Goal: Use online tool/utility: Use online tool/utility

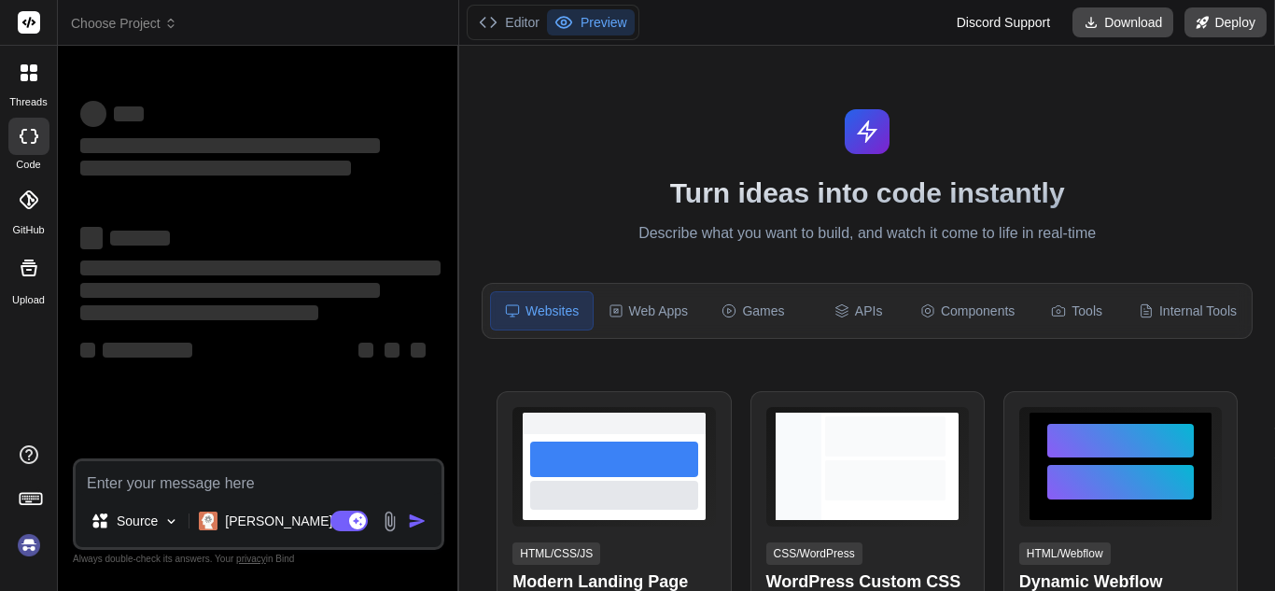
type textarea "x"
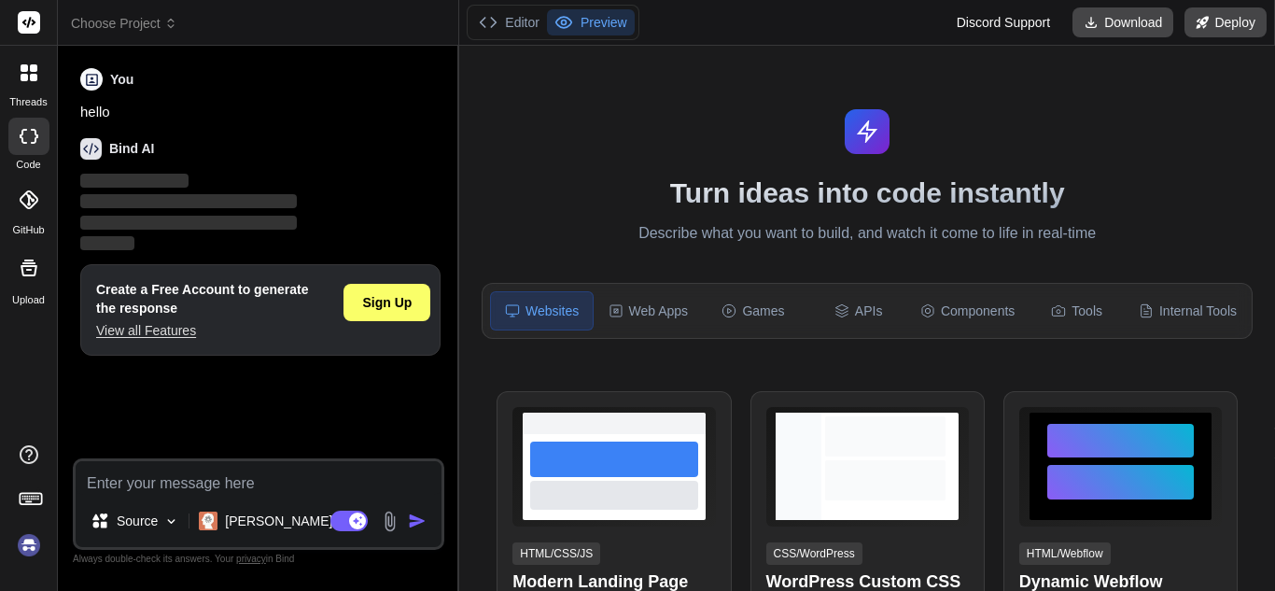
click at [175, 479] on textarea at bounding box center [259, 478] width 366 height 34
type textarea "d"
type textarea "x"
type textarea "df"
type textarea "x"
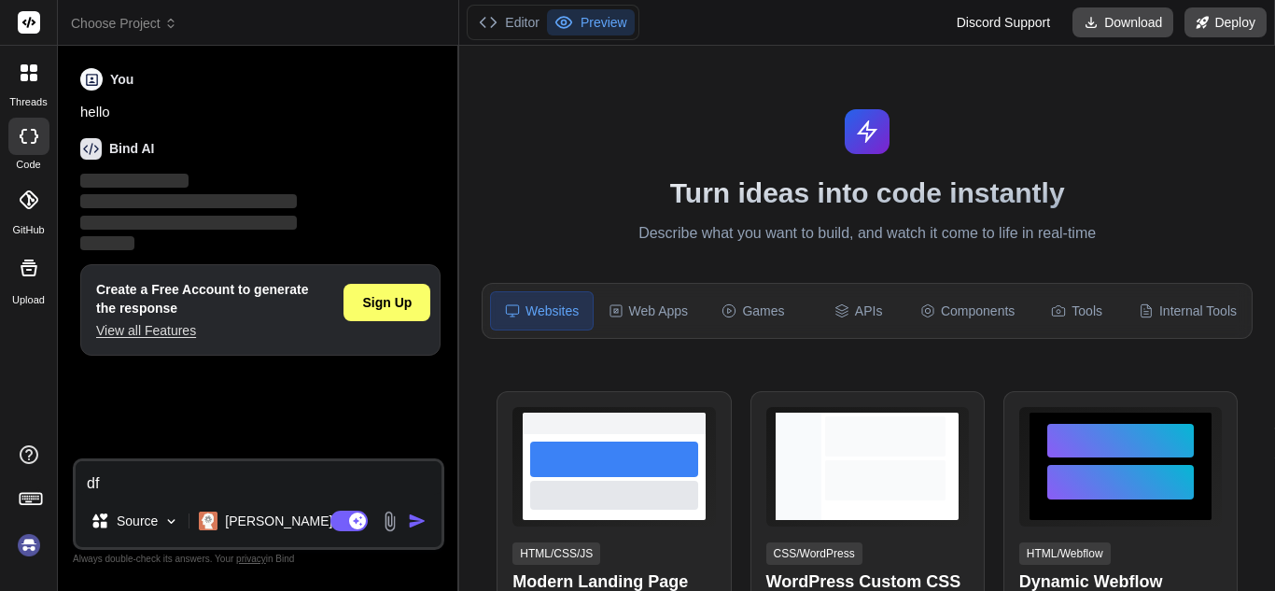
type textarea "dfd"
type textarea "x"
type textarea "dfd"
click at [391, 286] on div "Sign Up" at bounding box center [386, 302] width 87 height 37
click at [421, 293] on div "Sign Up" at bounding box center [386, 302] width 87 height 37
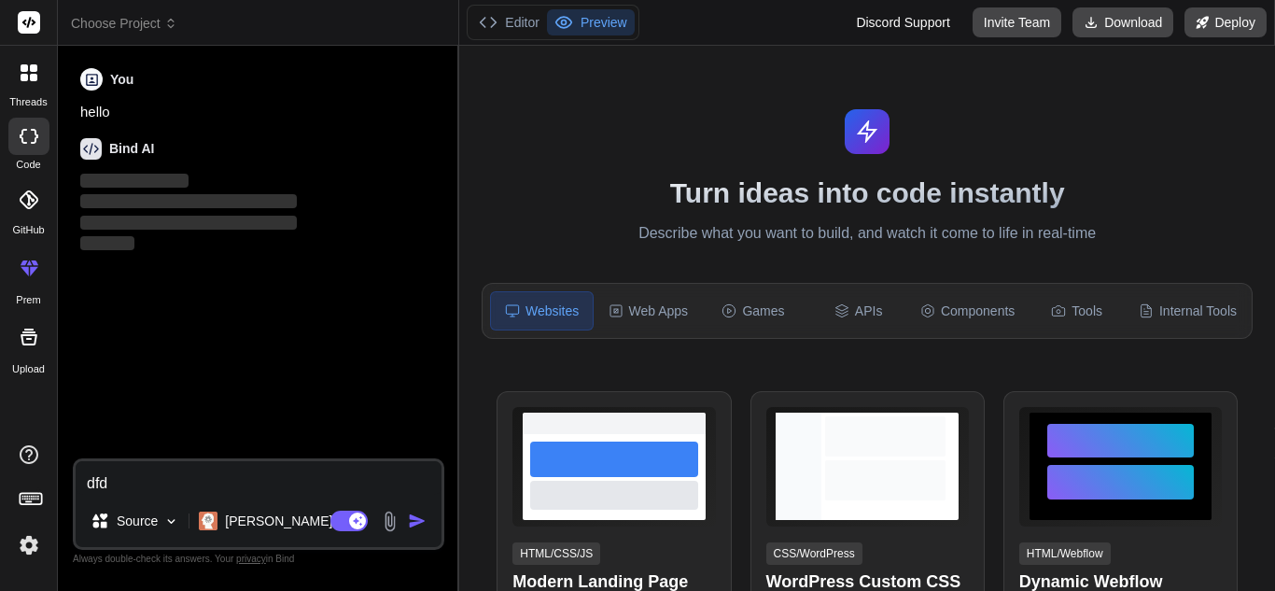
type textarea "x"
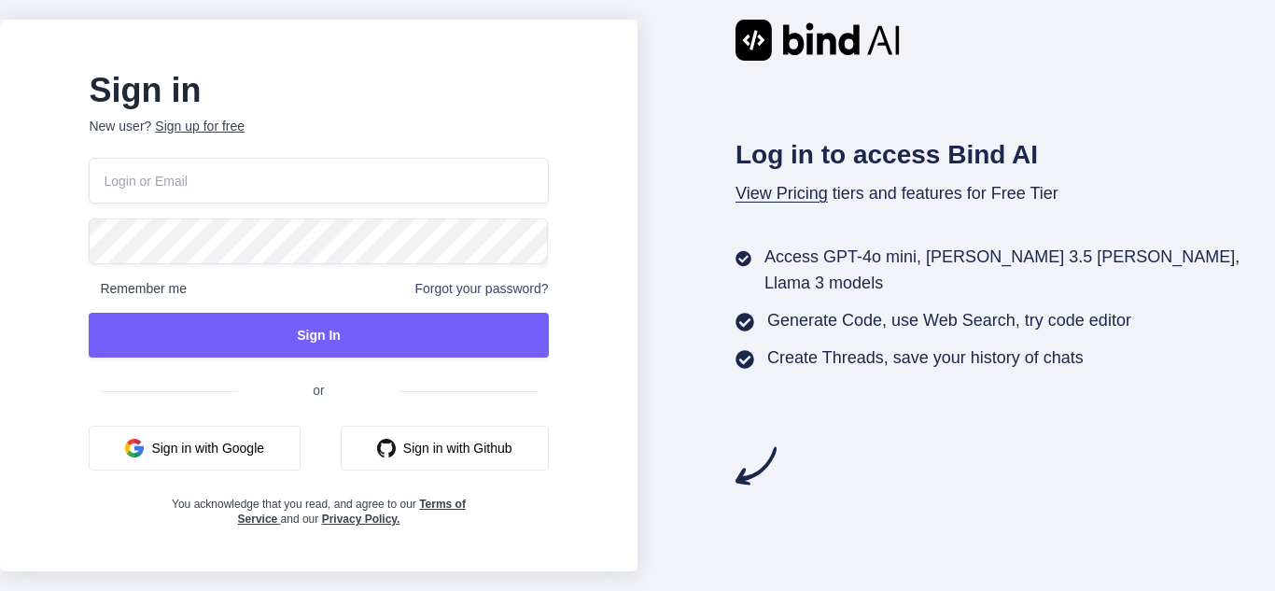
click at [176, 184] on input "email" at bounding box center [318, 181] width 459 height 46
type input "techno@yoopmail.com"
click at [122, 242] on div "Sign in New user? Sign up for free techno@yoopmail.com Remember me Forgot your …" at bounding box center [318, 301] width 519 height 451
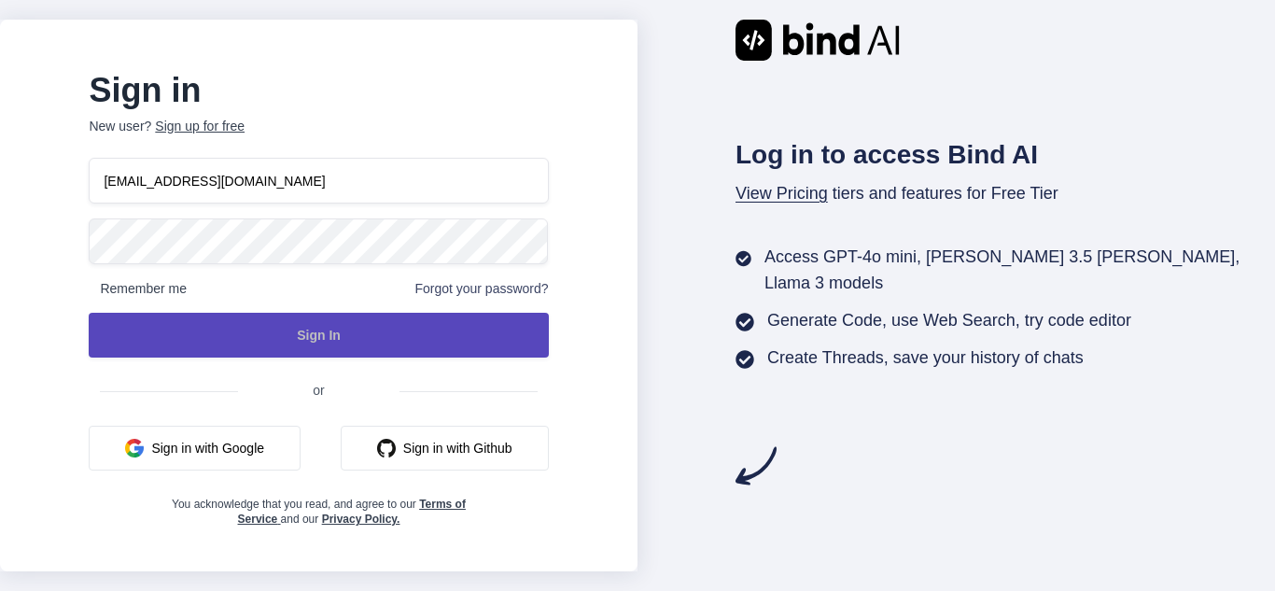
click at [305, 332] on button "Sign In" at bounding box center [318, 335] width 459 height 45
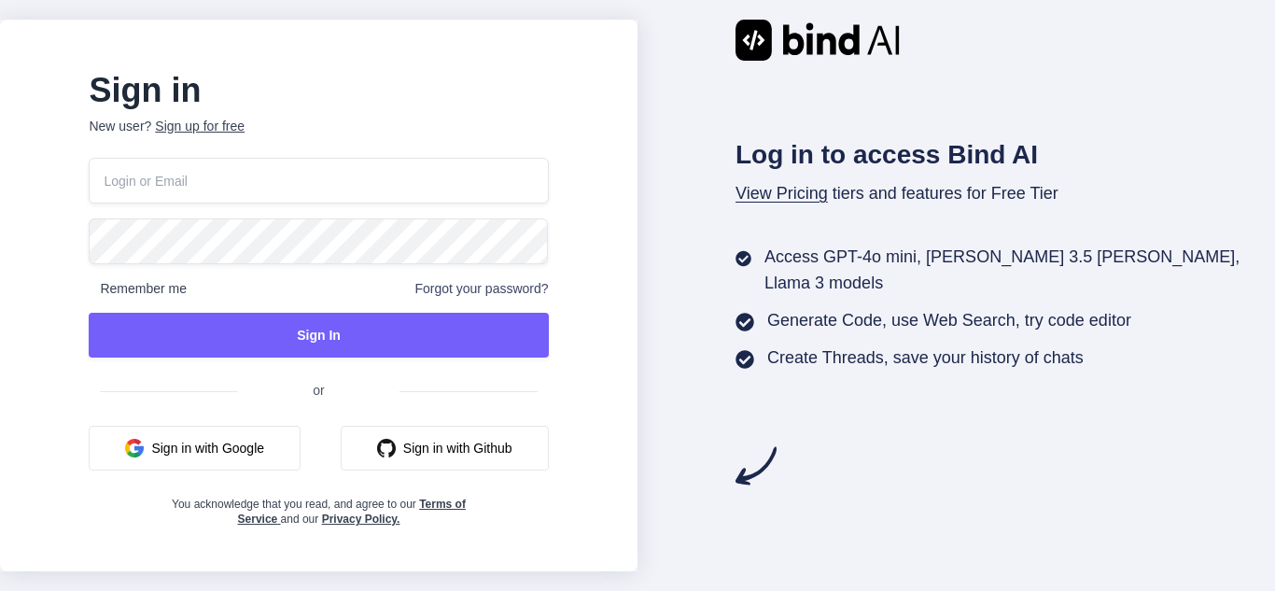
click at [243, 123] on div "Sign up for free" at bounding box center [200, 126] width 90 height 19
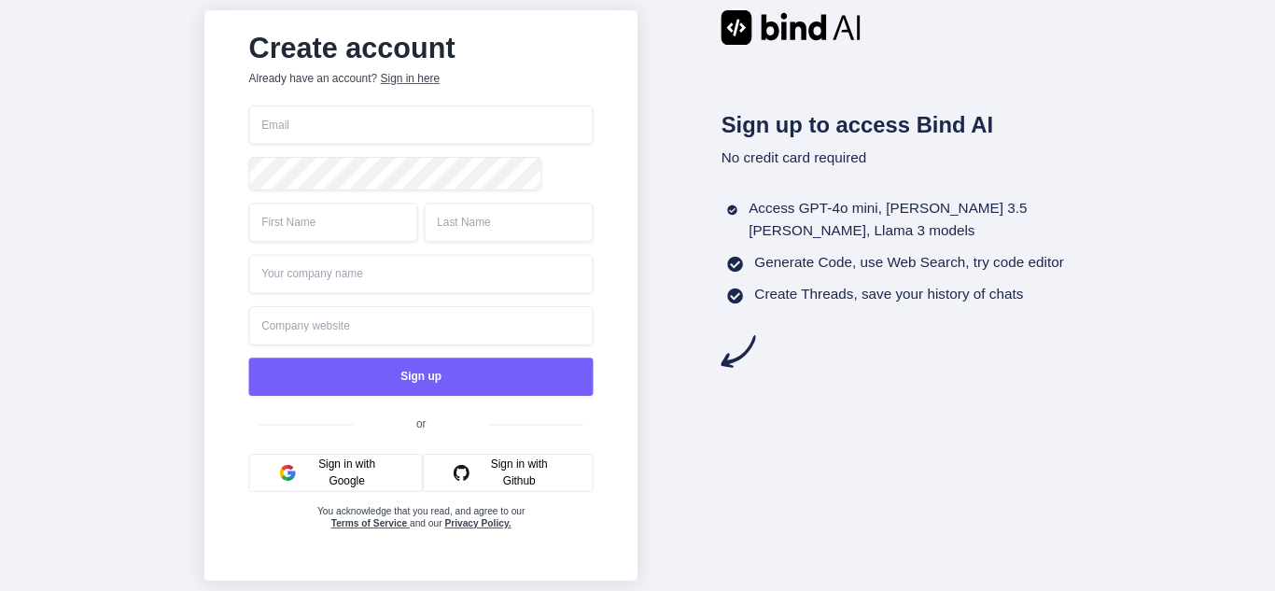
click at [337, 121] on input "email" at bounding box center [420, 124] width 344 height 39
type input "a"
type input "binda2@yoopmail.com"
click at [332, 221] on input "text" at bounding box center [332, 221] width 169 height 39
type input "hello"
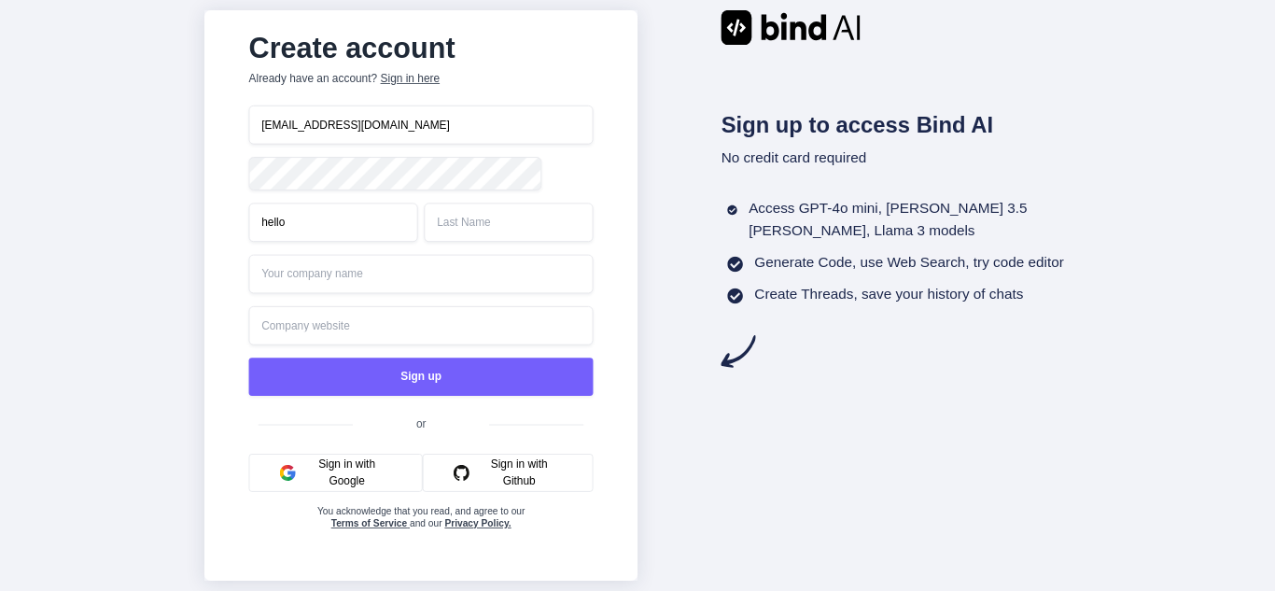
click at [458, 229] on input "text" at bounding box center [508, 221] width 169 height 39
type input "Jony"
click at [361, 279] on input "text" at bounding box center [420, 274] width 344 height 39
type input "binda2"
click at [329, 339] on input "text" at bounding box center [420, 325] width 344 height 39
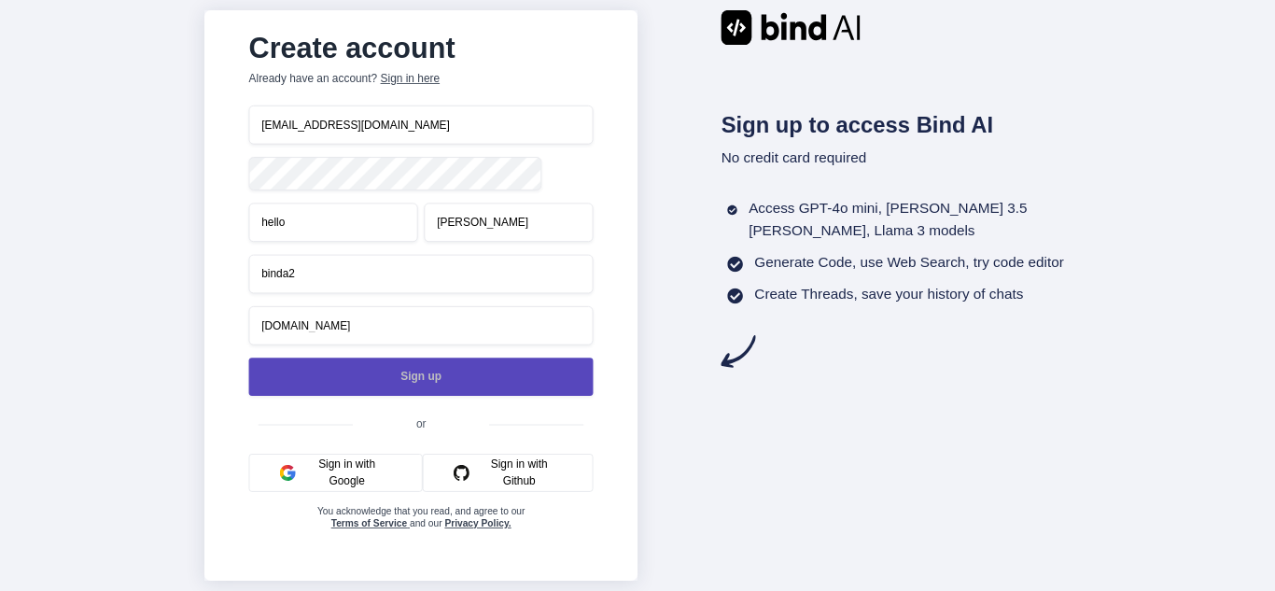
type input "binda2.com"
click at [374, 377] on button "Sign up" at bounding box center [420, 376] width 344 height 38
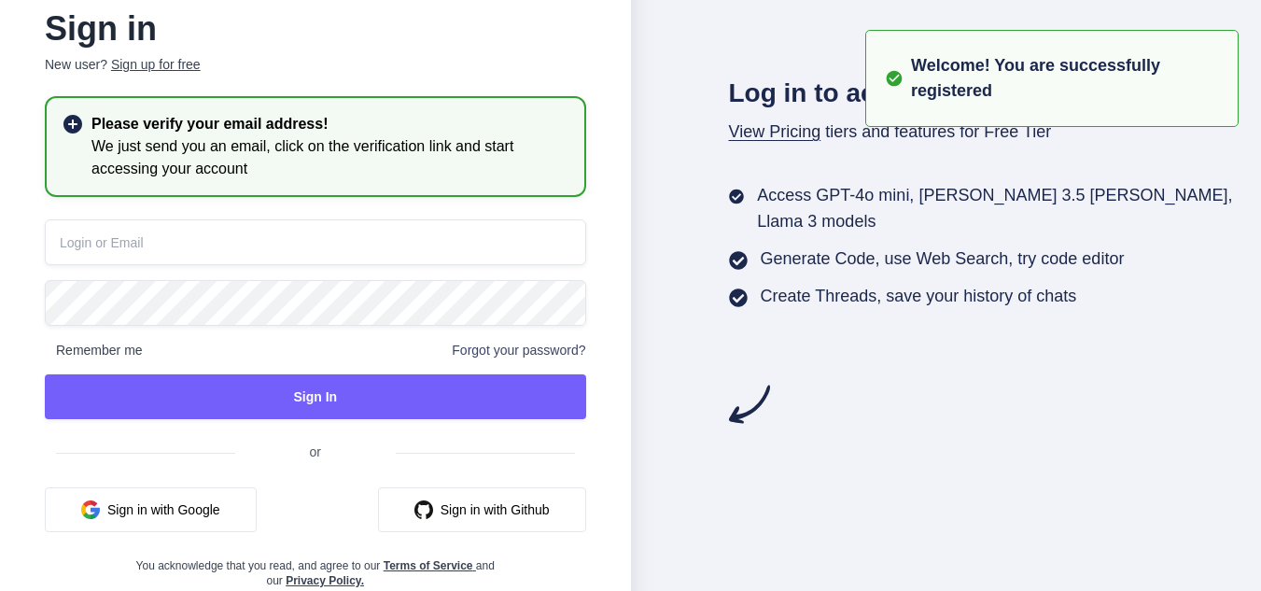
click at [116, 239] on input "email" at bounding box center [315, 242] width 541 height 46
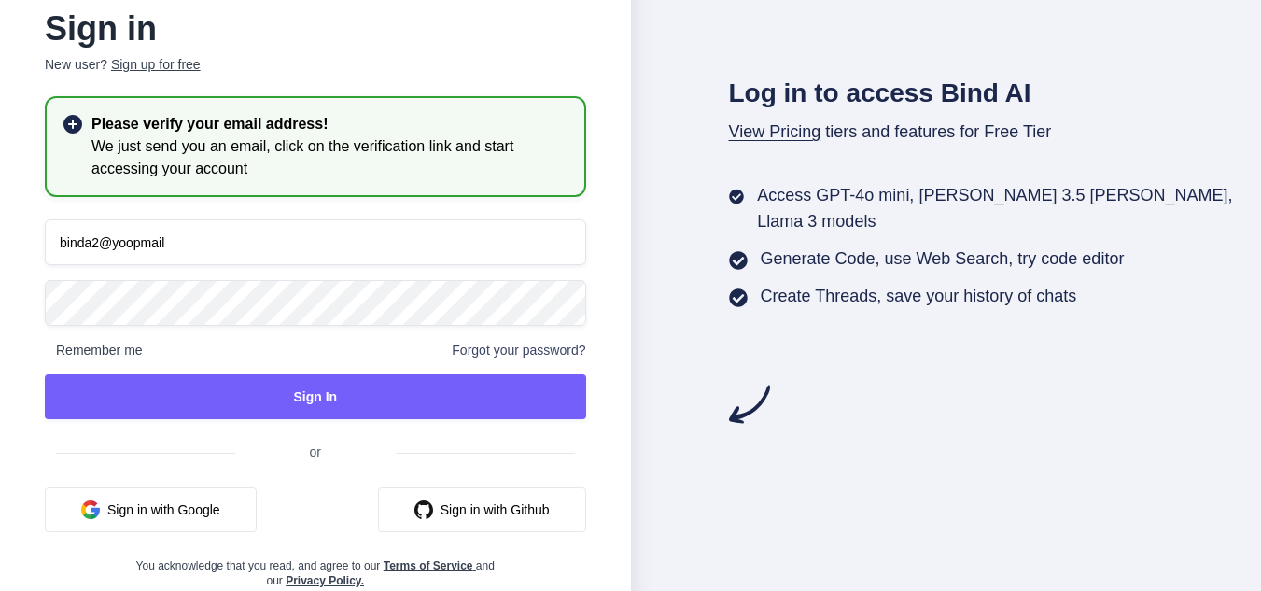
type input "binda2@yoopmail"
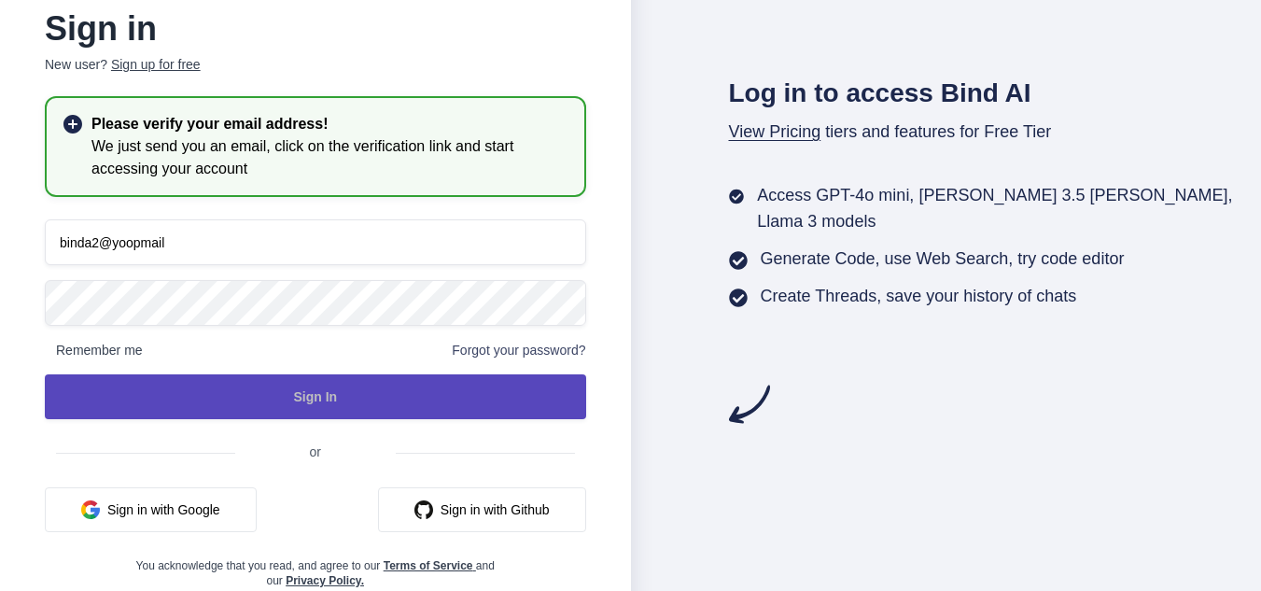
click at [361, 379] on button "Sign In" at bounding box center [315, 396] width 541 height 45
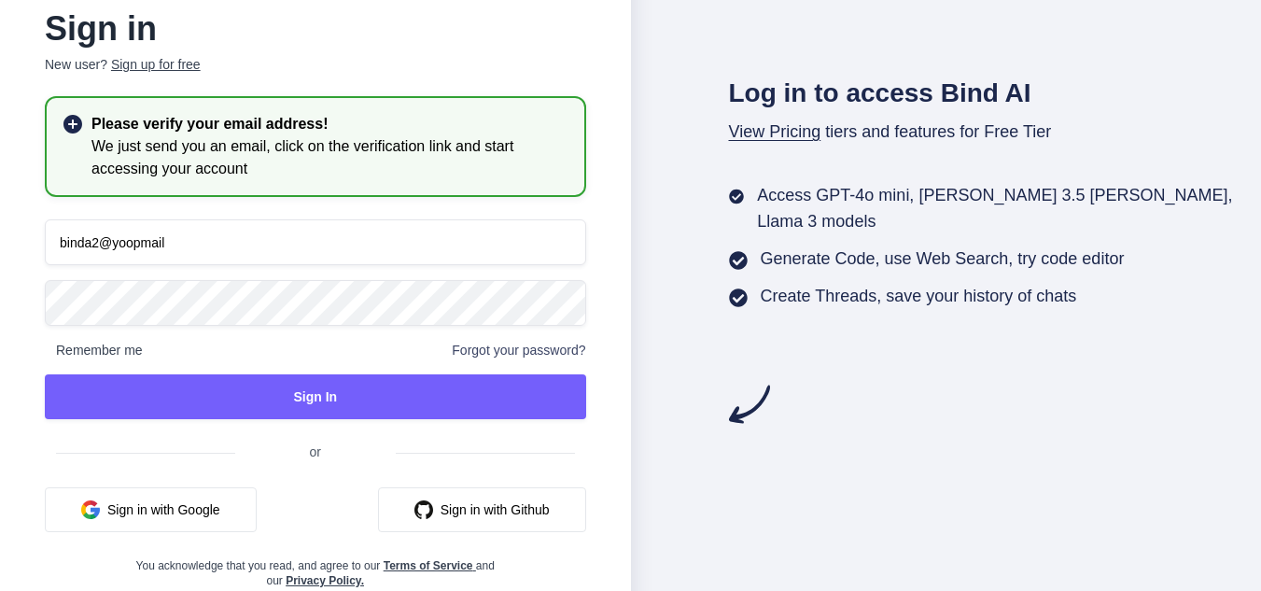
click at [153, 65] on div "Sign up for free" at bounding box center [156, 64] width 90 height 19
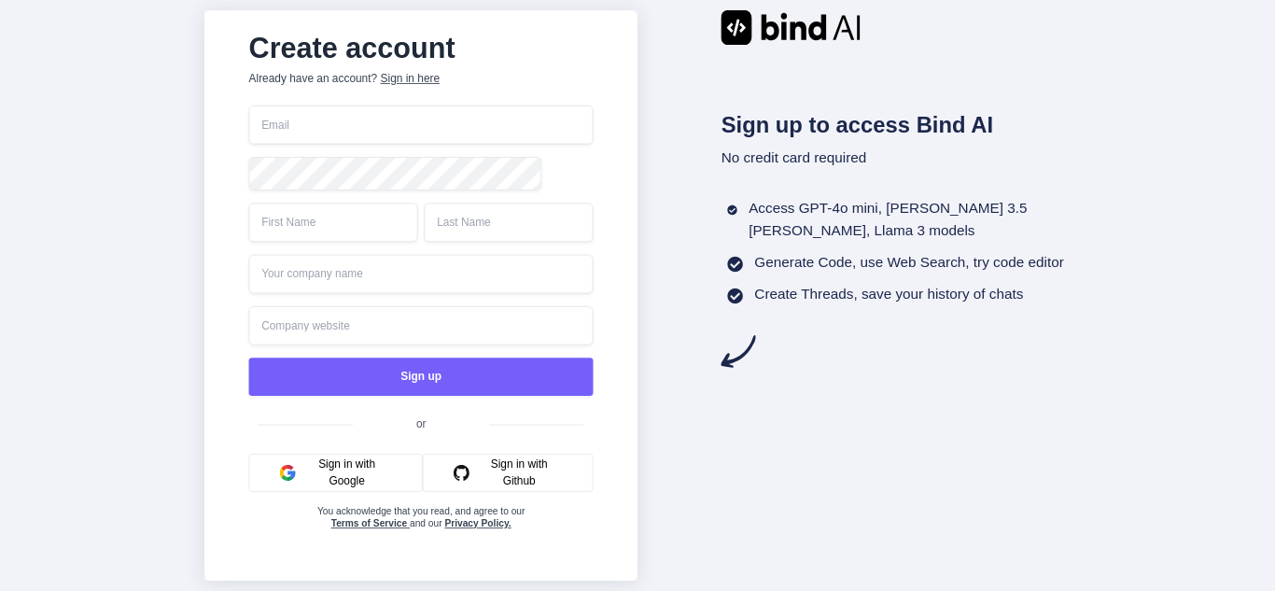
click at [350, 115] on input "email" at bounding box center [420, 124] width 344 height 39
paste input "cagufice@denipl.com"
type input "cagufice@denipl.com"
click at [310, 233] on input "text" at bounding box center [332, 221] width 169 height 39
type input "test"
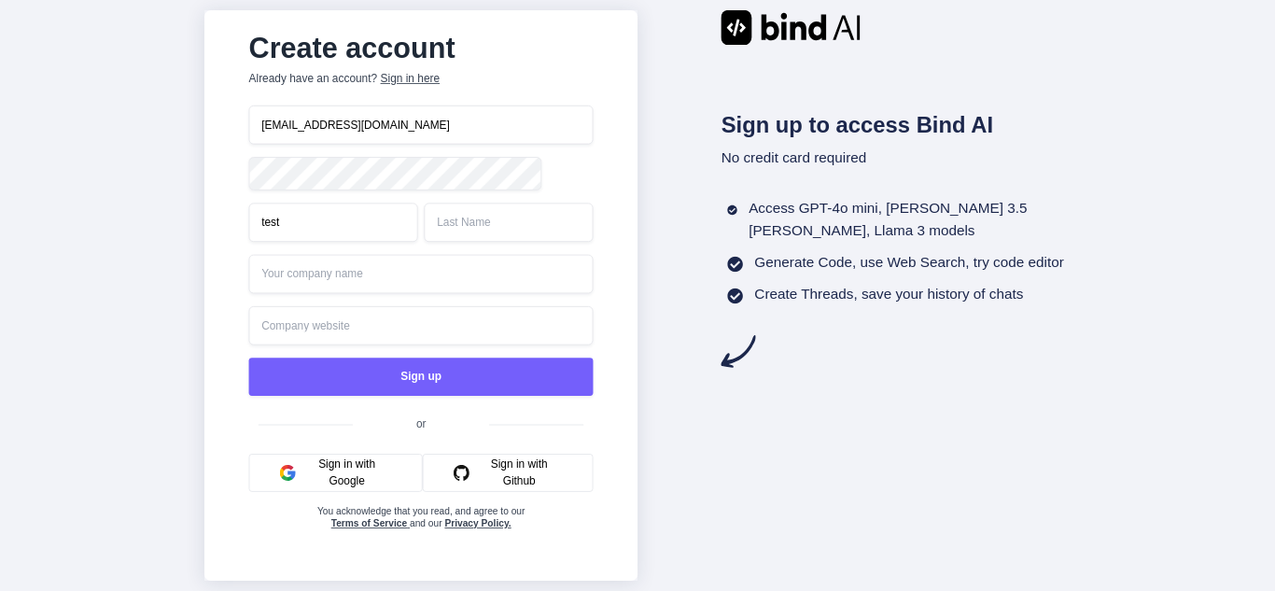
click at [459, 219] on input "text" at bounding box center [508, 221] width 169 height 39
type input "test"
click at [342, 282] on input "text" at bounding box center [420, 274] width 344 height 39
type input "test"
click at [358, 327] on input "text" at bounding box center [420, 325] width 344 height 39
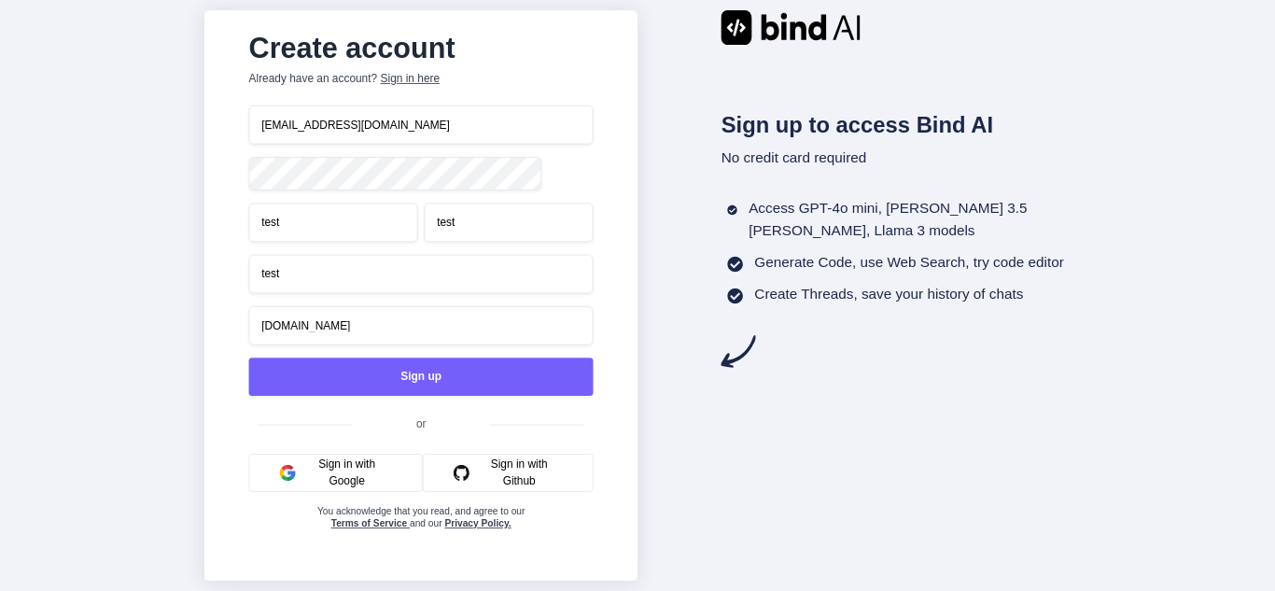
type input "resfdsd.com"
drag, startPoint x: 423, startPoint y: 123, endPoint x: 250, endPoint y: 118, distance: 172.7
click at [250, 118] on input "cagufice@denipl.com" at bounding box center [420, 124] width 344 height 39
drag, startPoint x: 377, startPoint y: 122, endPoint x: 247, endPoint y: 117, distance: 129.8
click at [247, 117] on div "Create account Already have an account? Sign in here cagufice@denipl.com test t…" at bounding box center [421, 295] width 383 height 545
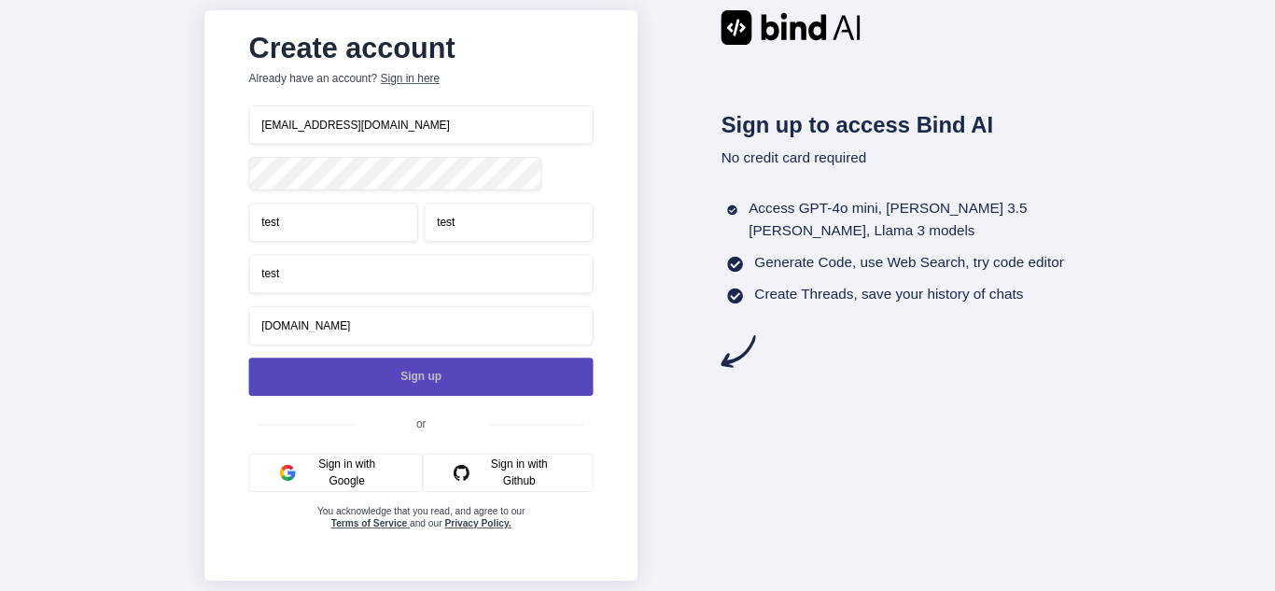
click at [481, 384] on button "Sign up" at bounding box center [420, 376] width 344 height 38
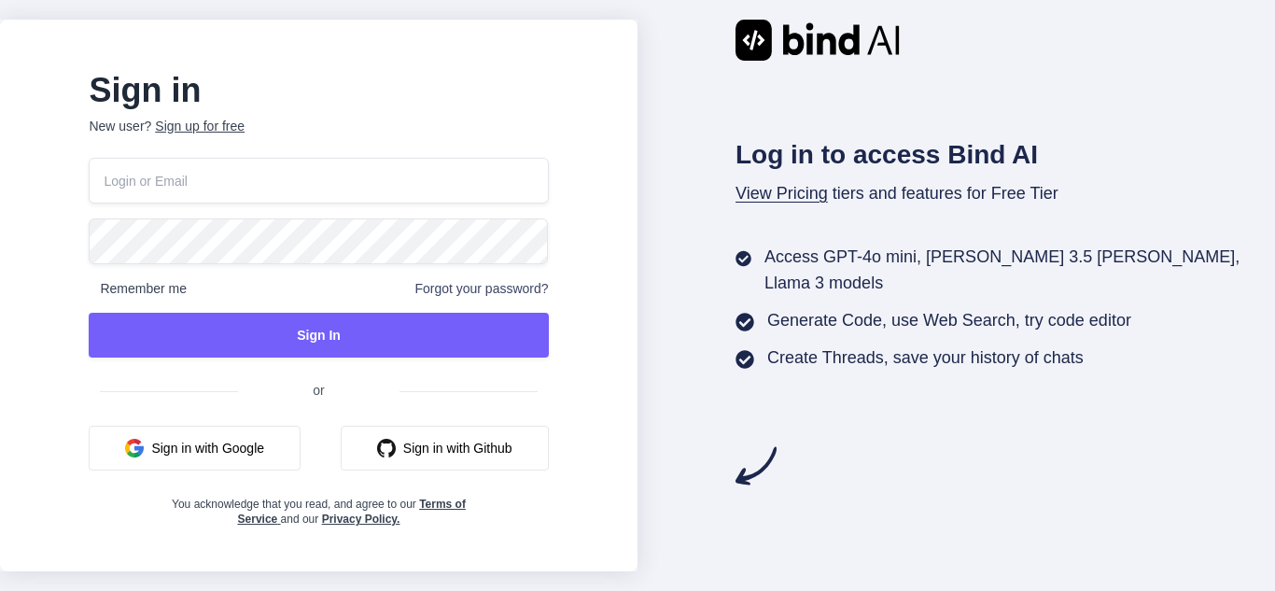
click at [246, 177] on input "email" at bounding box center [318, 181] width 459 height 46
paste input "cagufice@denipl.com"
type input "cagufice@denipl.com"
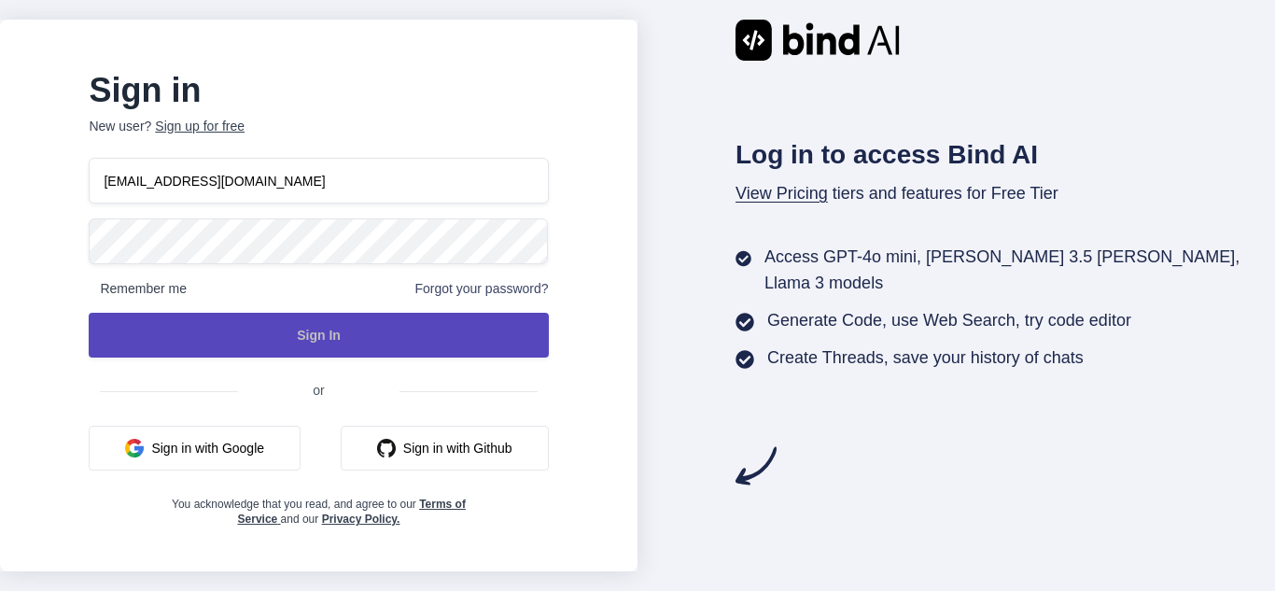
click at [469, 341] on button "Sign In" at bounding box center [318, 335] width 459 height 45
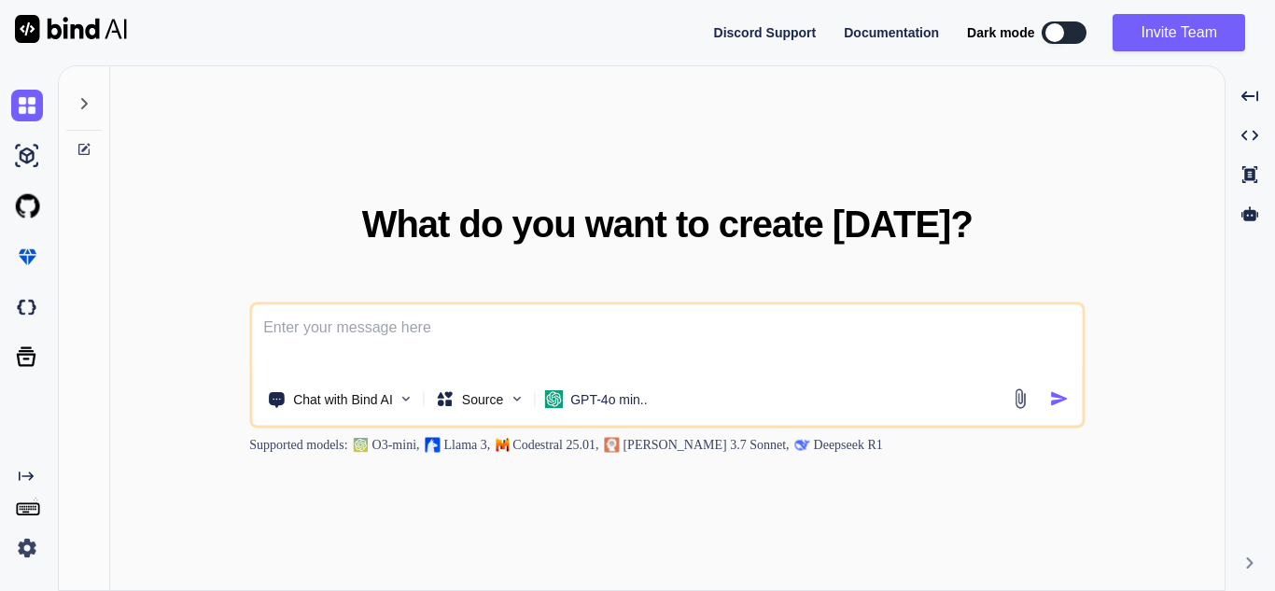
type textarea "x"
click at [371, 335] on textarea at bounding box center [666, 338] width 829 height 69
type textarea "h"
type textarea "x"
type textarea "hi"
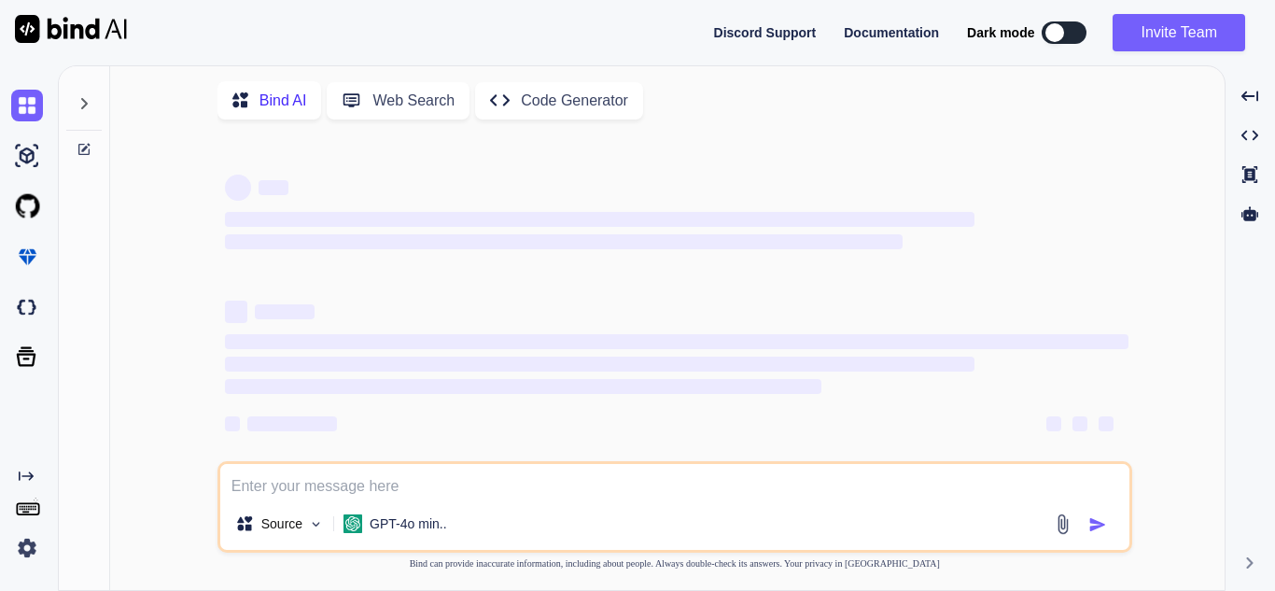
type textarea "x"
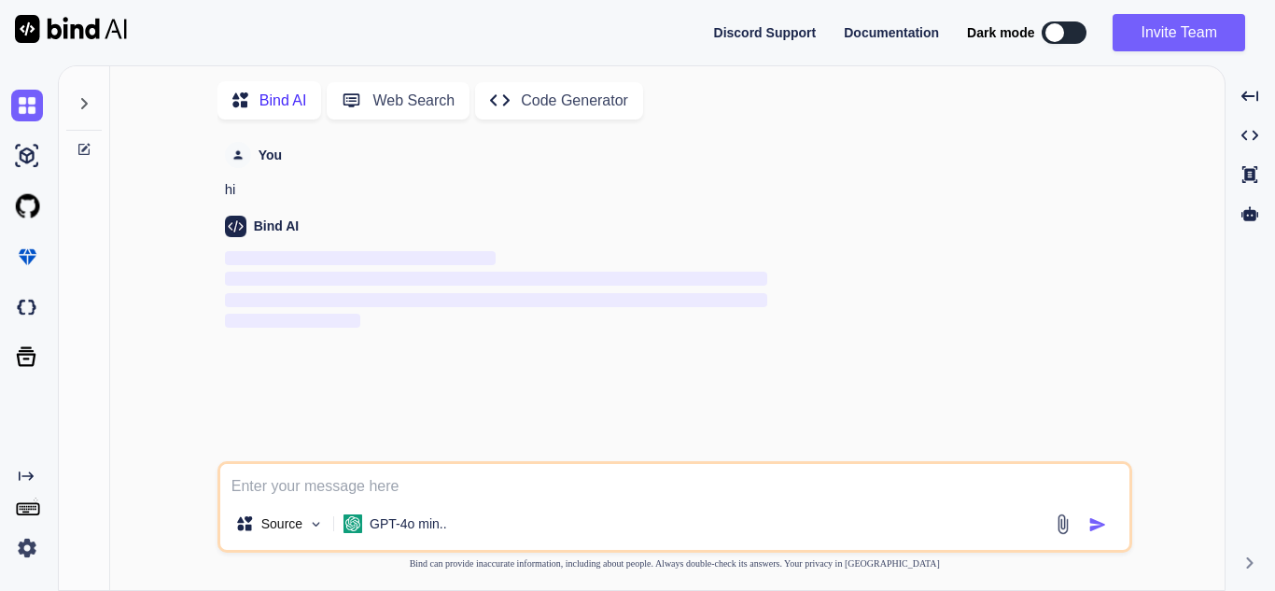
scroll to position [7, 0]
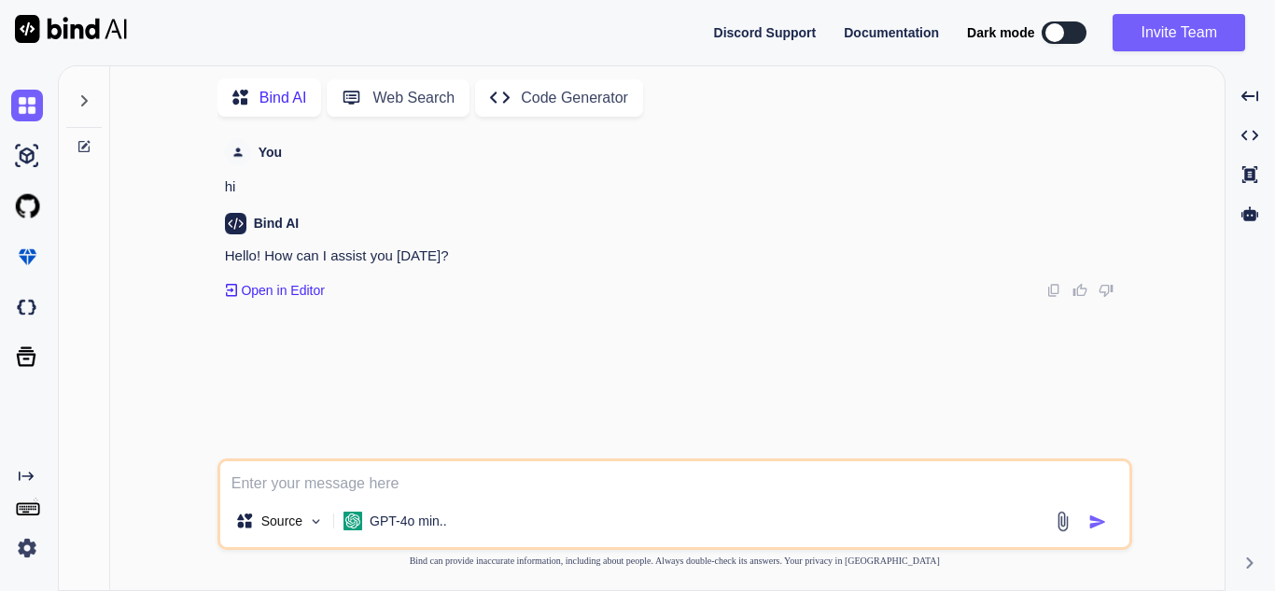
click at [309, 481] on textarea at bounding box center [674, 478] width 909 height 34
paste textarea "According to the ticket, you have mentioned the data of the support checking pa…"
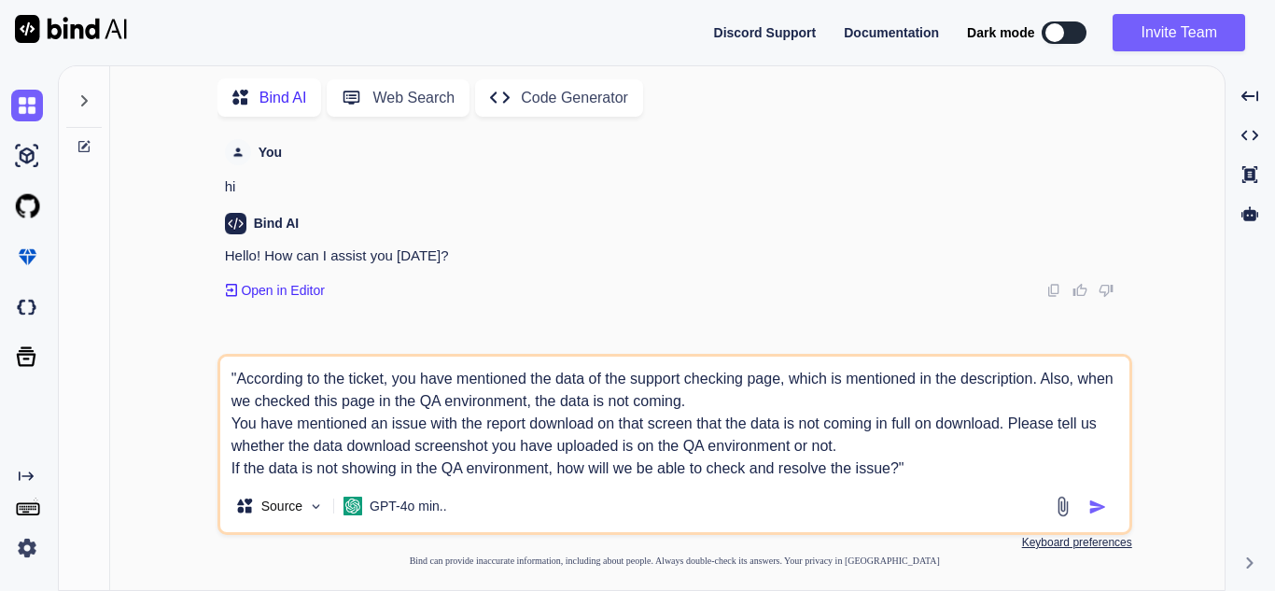
click at [235, 375] on textarea ""According to the ticket, you have mentioned the data of the support checking p…" at bounding box center [674, 417] width 909 height 123
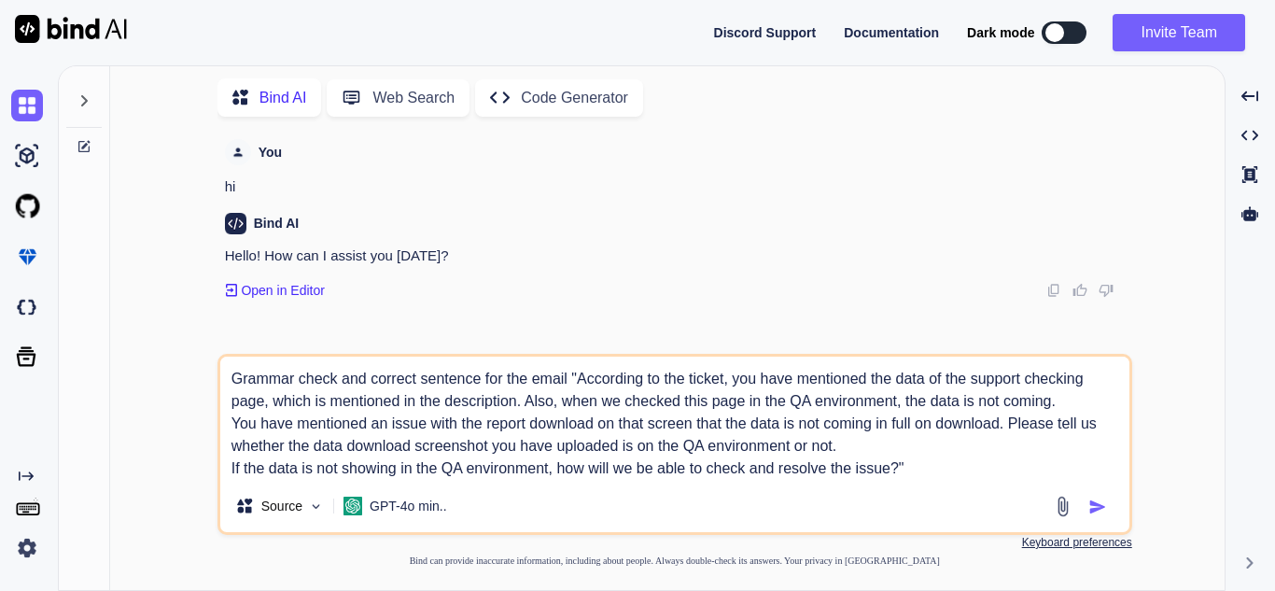
type textarea "Grammar check and correct sentence for the email "According to the ticket, you …"
click at [1094, 506] on img "button" at bounding box center [1097, 506] width 19 height 19
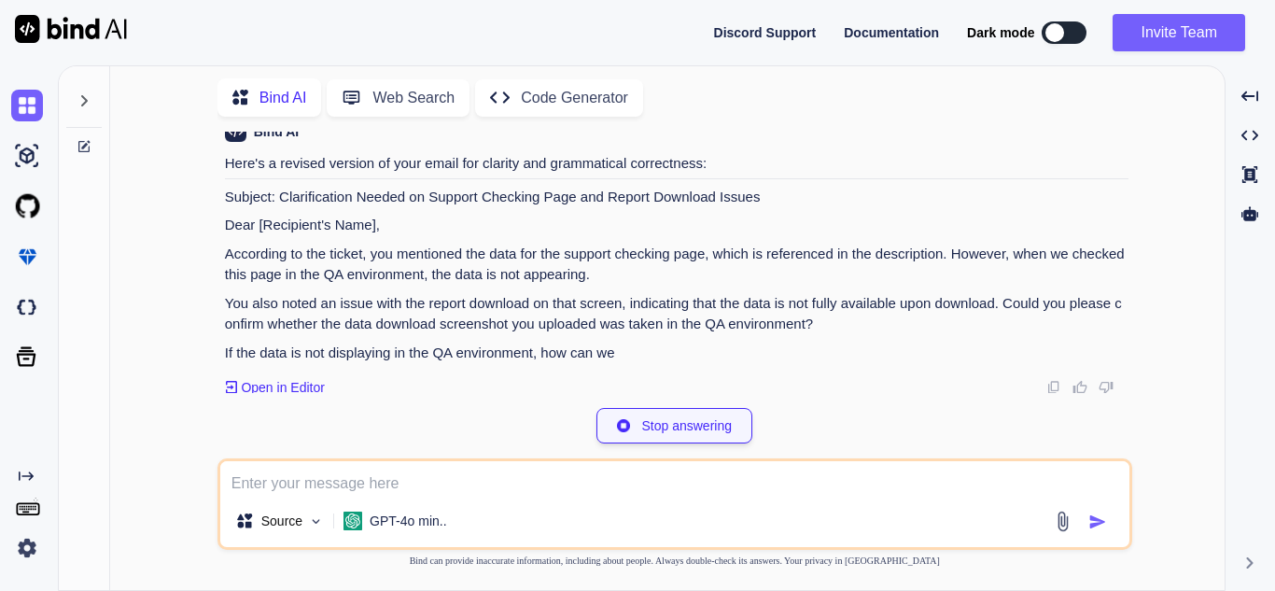
scroll to position [327, 0]
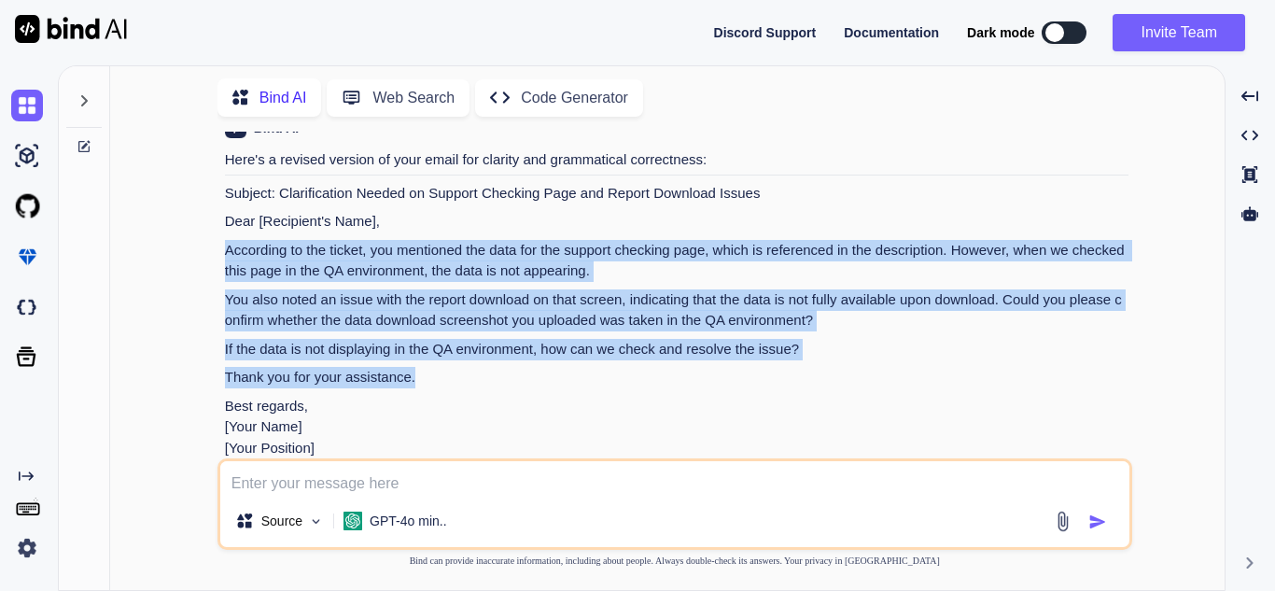
drag, startPoint x: 223, startPoint y: 250, endPoint x: 444, endPoint y: 370, distance: 251.8
click at [444, 370] on div "You hi Bind AI Hello! How can I assist you [DATE]? Created with Pixso. Open in …" at bounding box center [676, 295] width 911 height 327
copy div "According to the ticket, you mentioned the data for the support checking page, …"
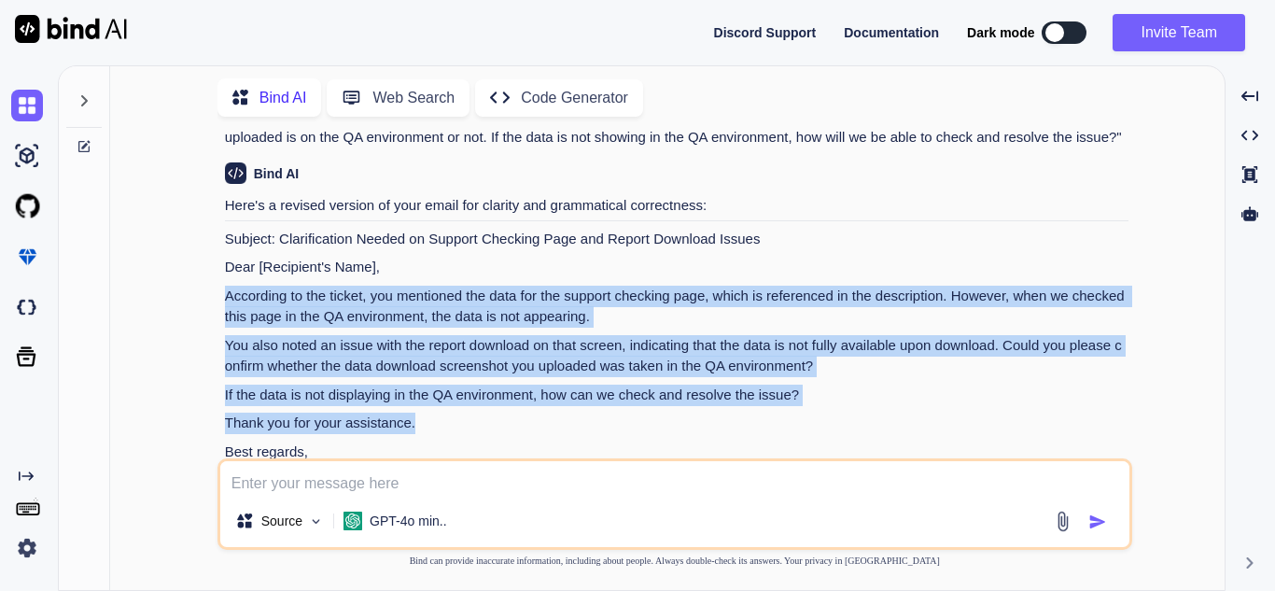
scroll to position [280, 0]
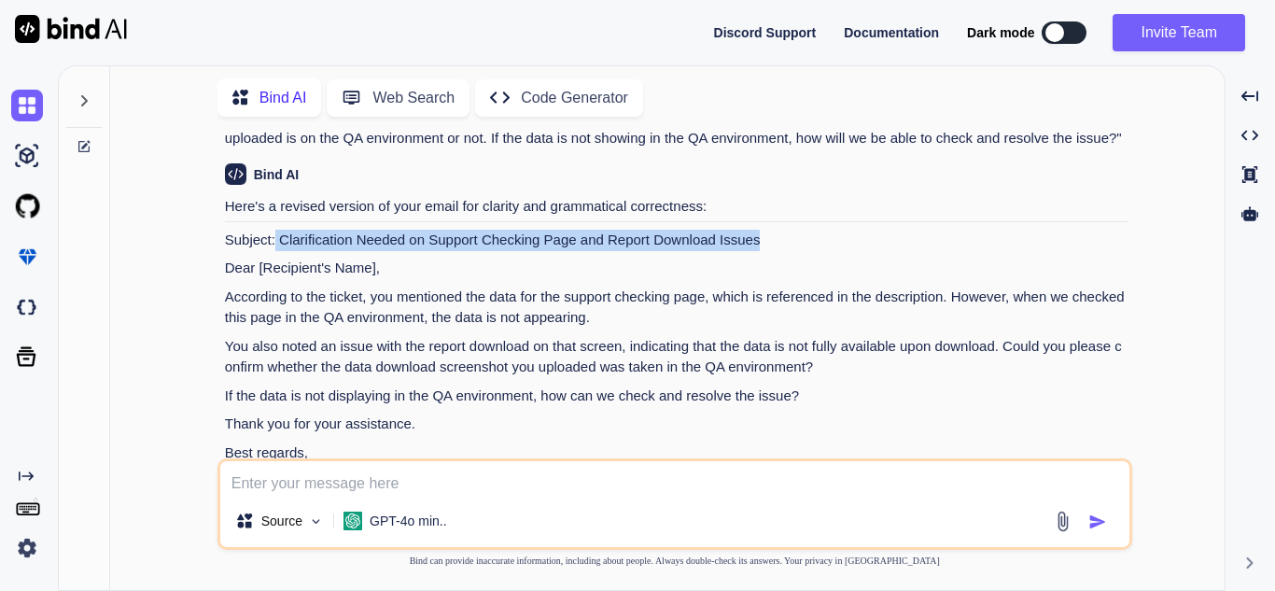
drag, startPoint x: 761, startPoint y: 236, endPoint x: 277, endPoint y: 235, distance: 484.3
click at [277, 235] on p "Subject: Clarification Needed on Support Checking Page and Report Download Issu…" at bounding box center [676, 240] width 903 height 21
copy p "Clarification Needed on Support Checking Page and Report Download Issues"
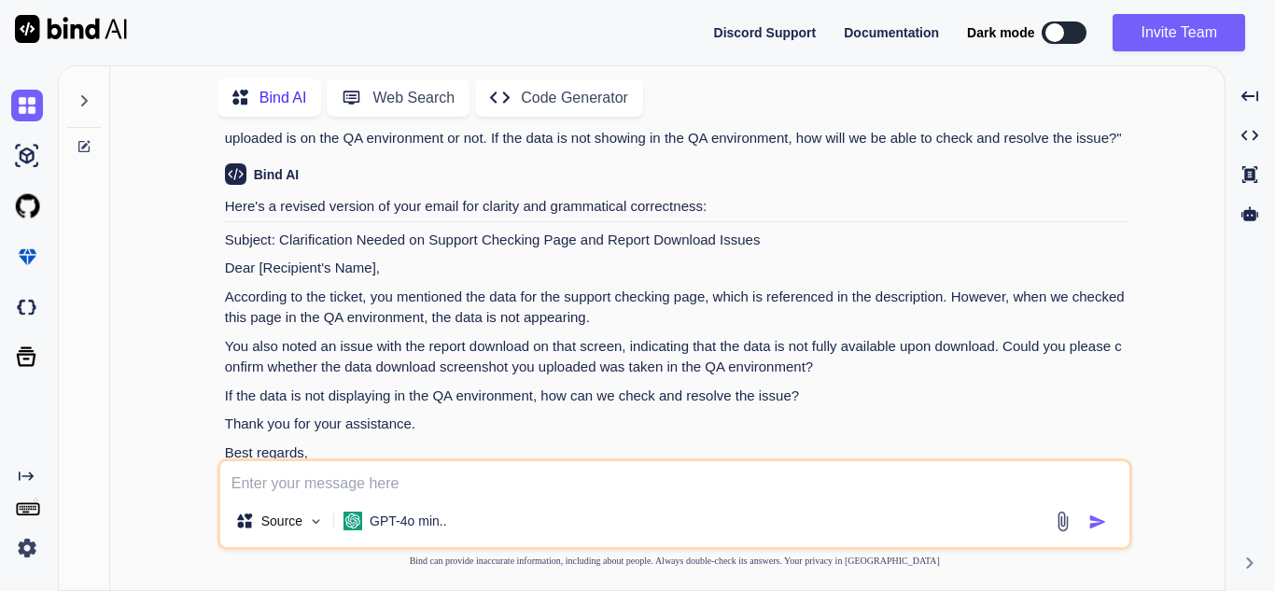
click at [465, 472] on textarea at bounding box center [674, 478] width 909 height 34
paste textarea "हमने समस्या का समाधान करने और आपसे बात करने की पूरी कोशिश की, लेकिन आपसे संपर्क…"
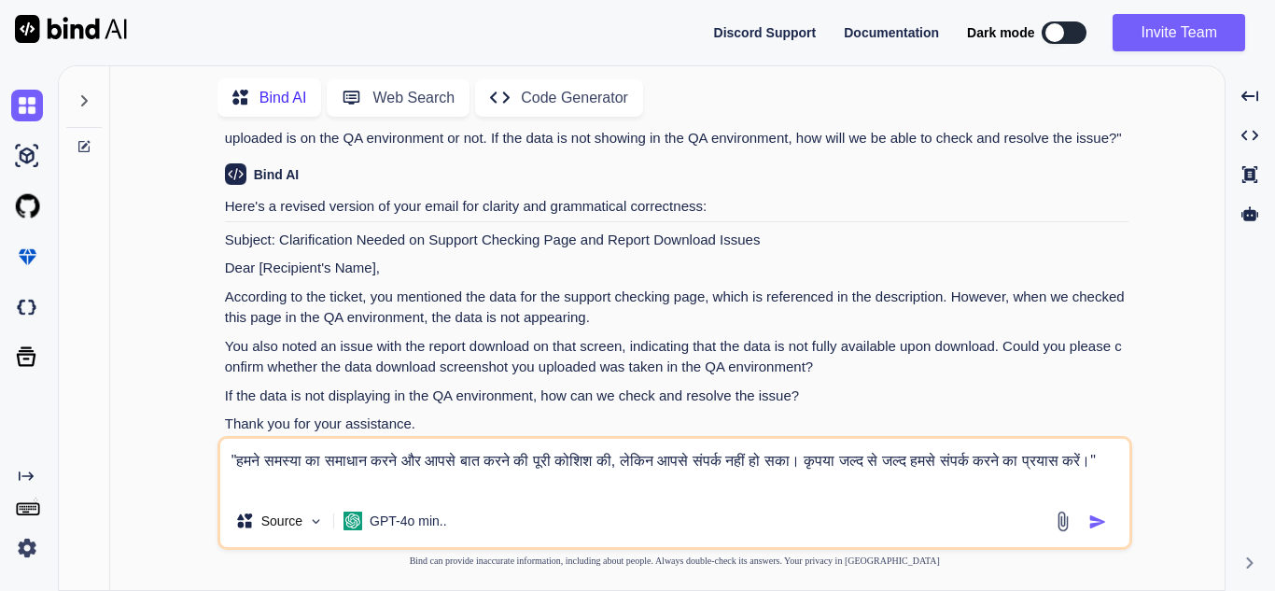
click at [239, 460] on textarea ""हमने समस्या का समाधान करने और आपसे बात करने की पूरी कोशिश की, लेकिन आपसे संपर्…" at bounding box center [674, 467] width 909 height 56
paste textarea "We tried our best to resolve the issue and talk to you but could not get in tou…"
click at [231, 456] on textarea ""We tried our best to resolve the issue and talk to you but could not get in to…" at bounding box center [674, 467] width 909 height 56
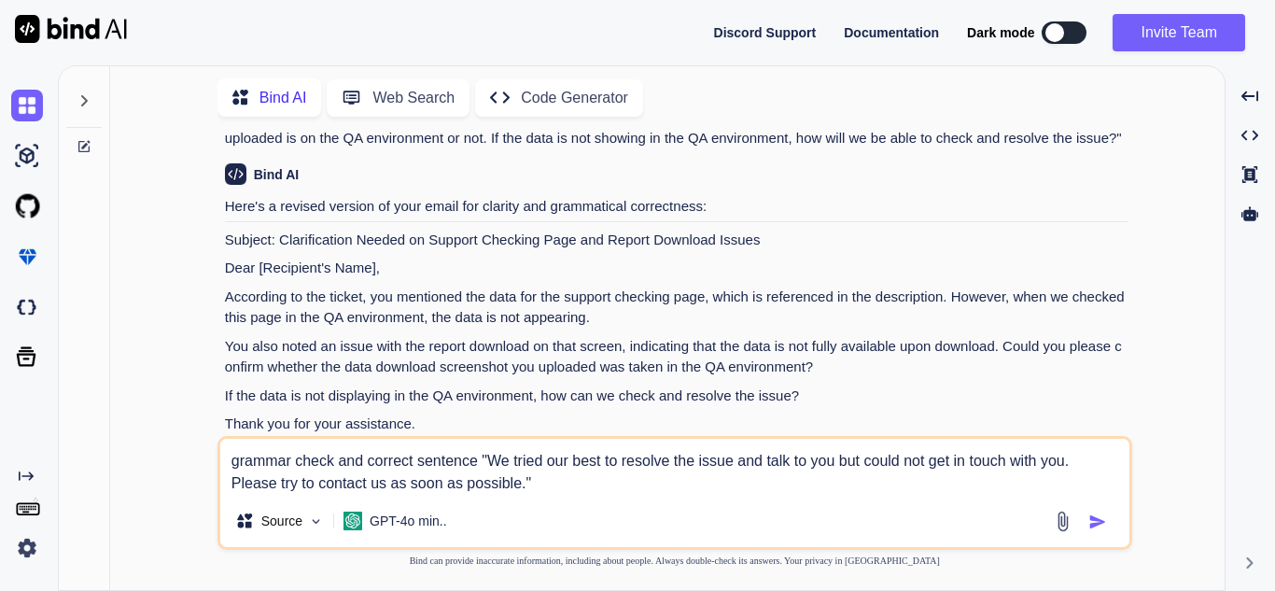
type textarea "grammar check and correct sentence "We tried our best to resolve the issue and …"
click at [1094, 523] on img "button" at bounding box center [1097, 521] width 19 height 19
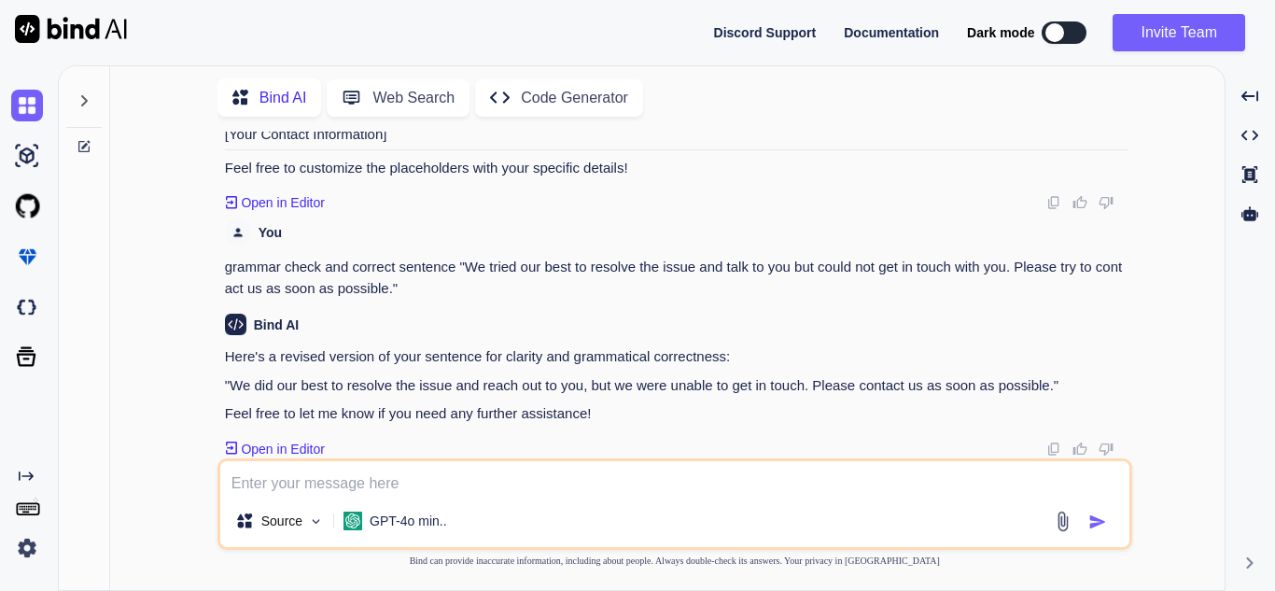
scroll to position [723, 0]
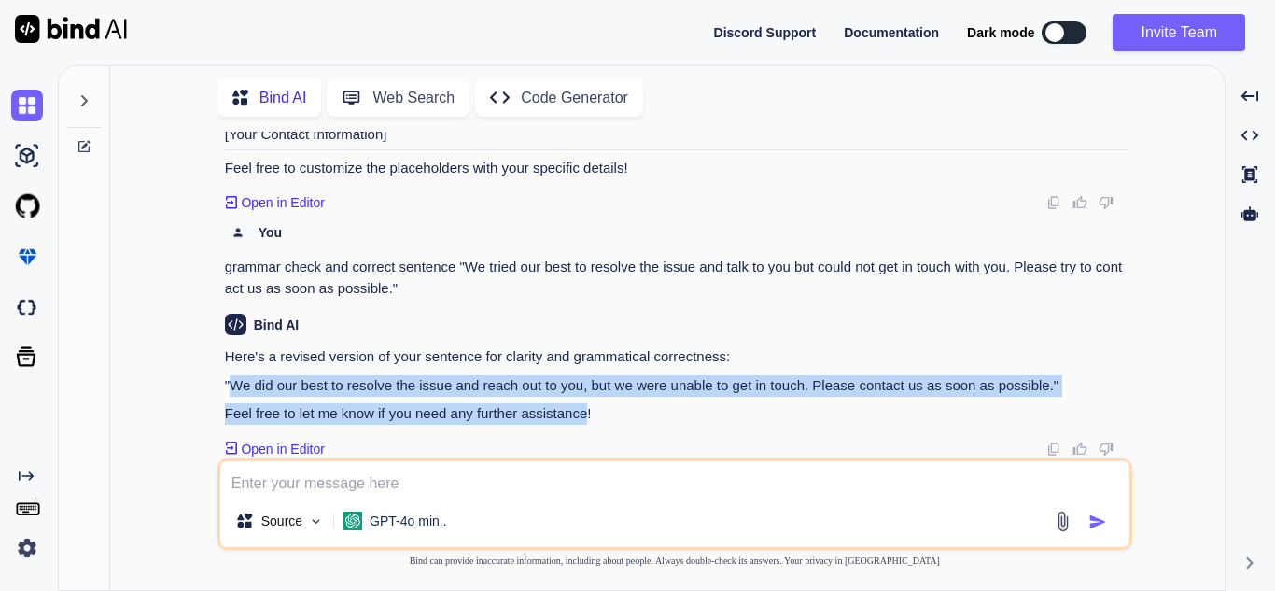
drag, startPoint x: 275, startPoint y: 385, endPoint x: 587, endPoint y: 411, distance: 312.7
click at [587, 411] on div "Here's a revised version of your sentence for clarity and grammatical correctne…" at bounding box center [676, 385] width 903 height 78
copy div "We did our best to resolve the issue and reach out to you, but we were unable t…"
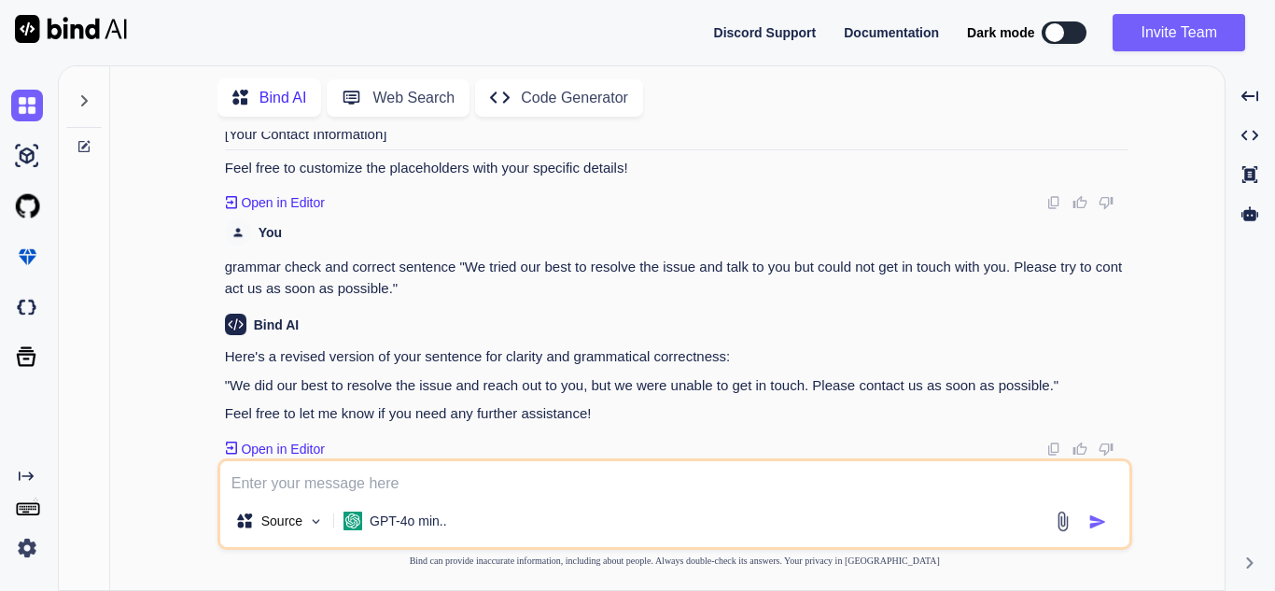
click at [332, 483] on textarea at bounding box center [674, 478] width 909 height 34
paste textarea "Developed the responsive HTML structure of the FAQ admin and user-side pages, i…"
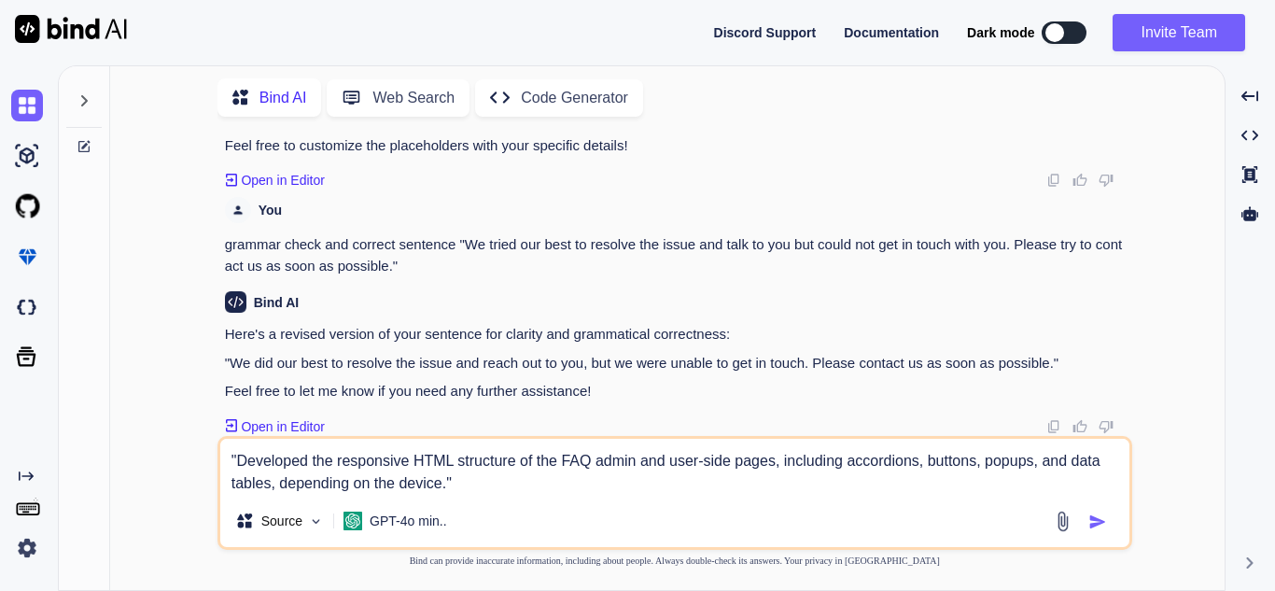
scroll to position [732, 0]
click at [229, 462] on textarea ""Developed the responsive HTML structure of the FAQ admin and user-side pages, …" at bounding box center [674, 467] width 909 height 56
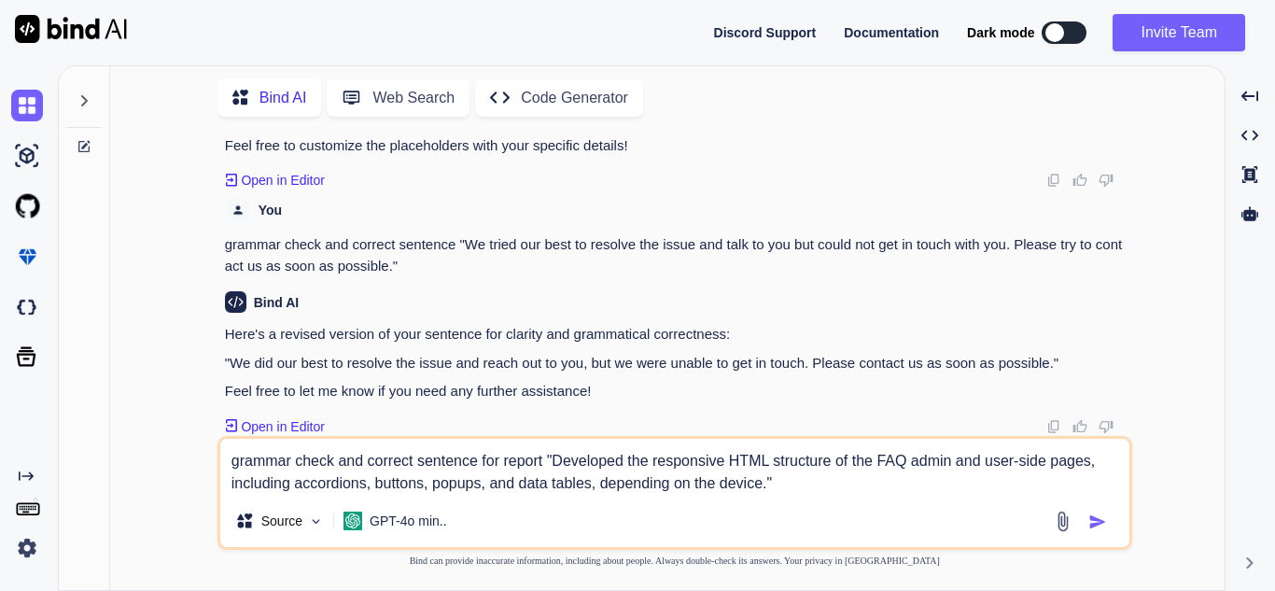
click at [503, 464] on textarea "grammar check and correct sentence for report "Developed the responsive HTML st…" at bounding box center [674, 467] width 909 height 56
type textarea "grammar check and correct sentence for work report "Developed the responsive HT…"
click at [1096, 523] on img "button" at bounding box center [1097, 521] width 19 height 19
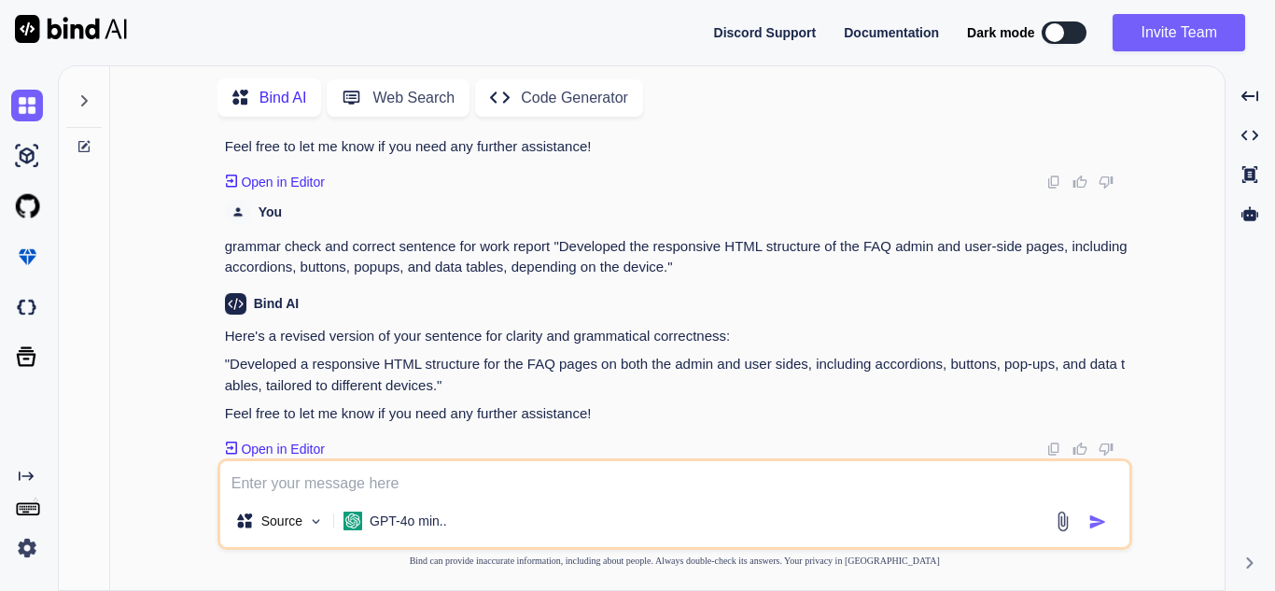
scroll to position [990, 0]
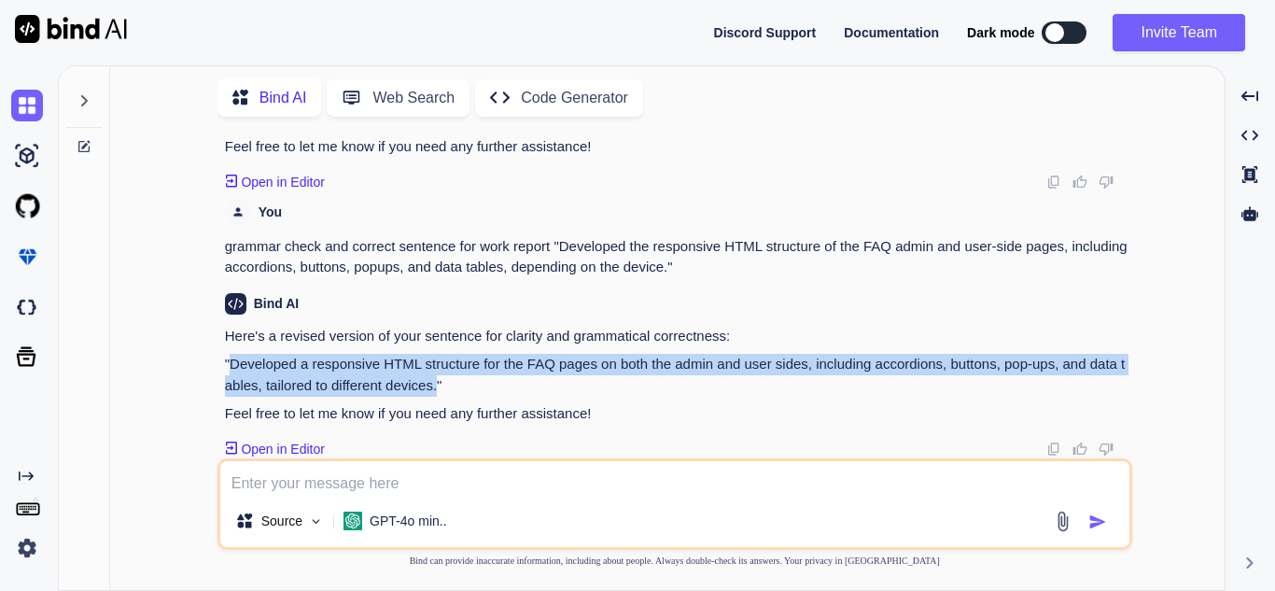
drag, startPoint x: 436, startPoint y: 384, endPoint x: 232, endPoint y: 363, distance: 204.5
click at [232, 363] on p ""Developed a responsive HTML structure for the FAQ pages on both the admin and …" at bounding box center [676, 375] width 903 height 42
copy p "Developed a responsive HTML structure for the FAQ pages on both the admin and u…"
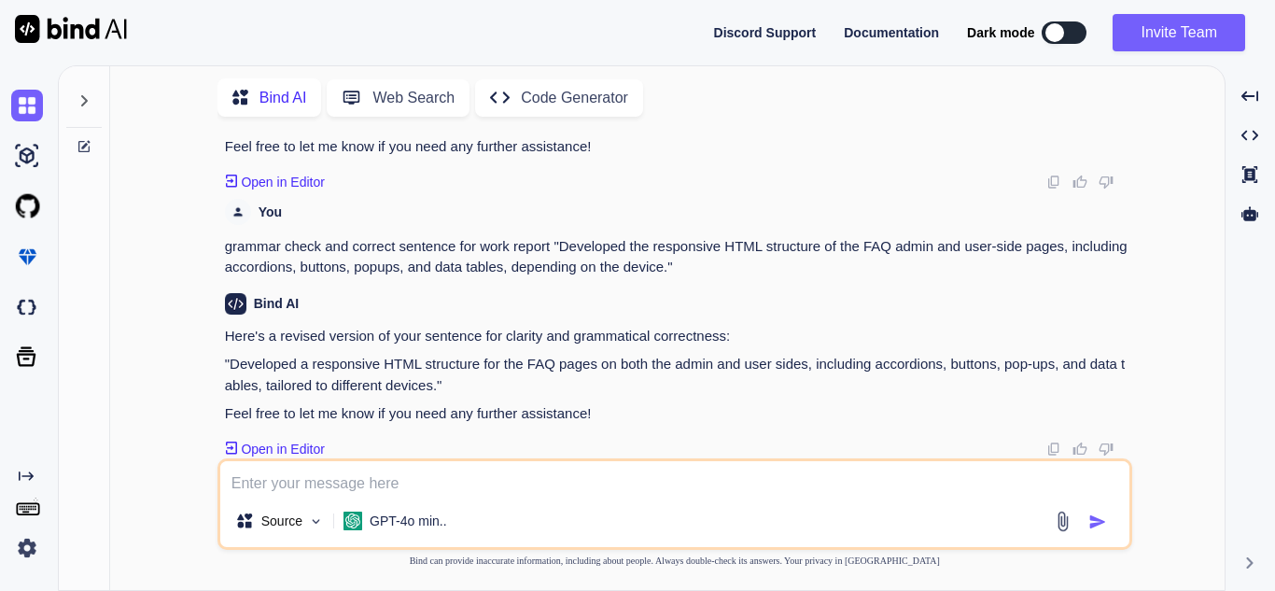
click at [308, 470] on textarea at bounding box center [674, 478] width 909 height 34
paste textarea "Working on to address the issues identified by QA by making alignment and desig…"
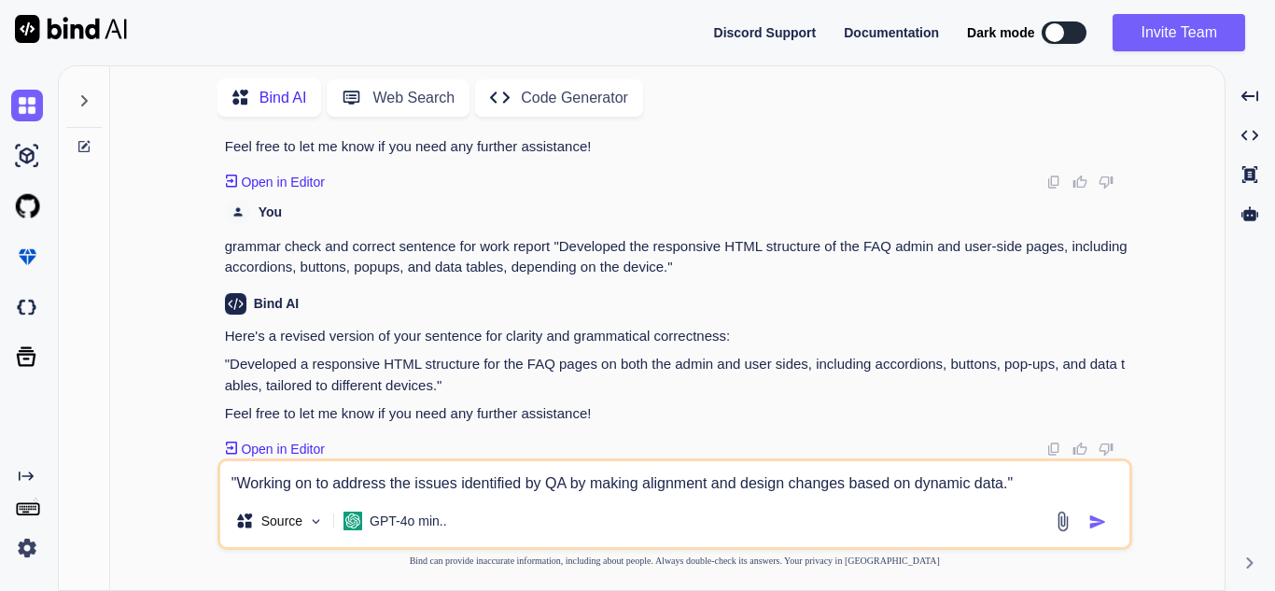
click at [228, 481] on textarea ""Working on to address the issues identified by QA by making alignment and desi…" at bounding box center [674, 478] width 909 height 34
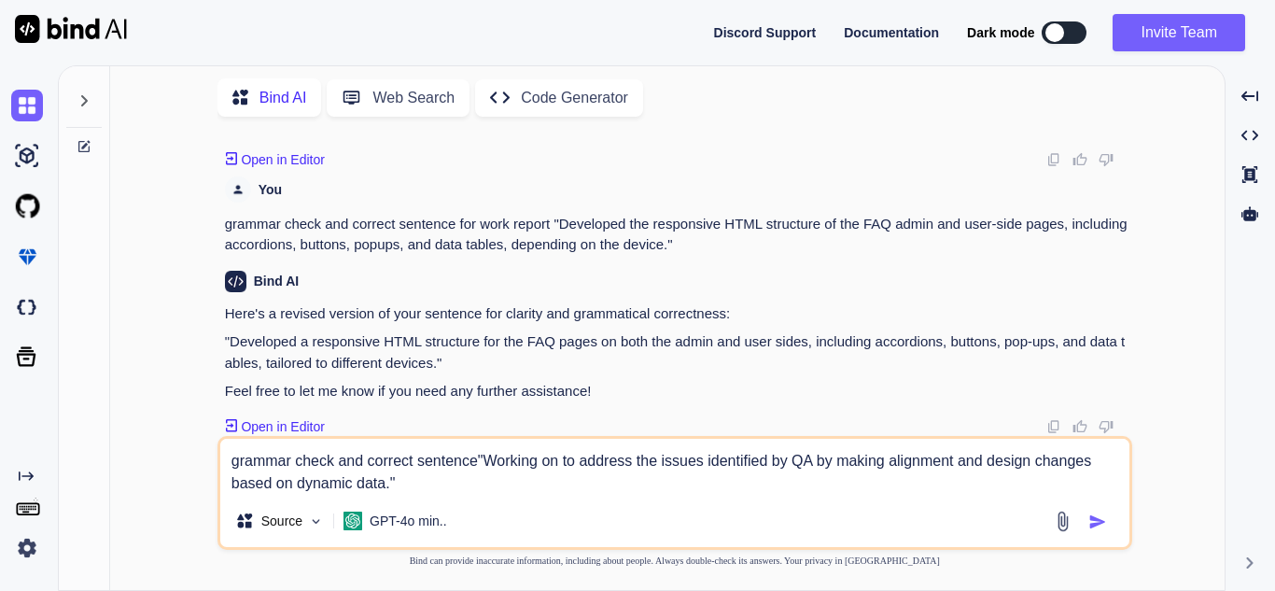
type textarea "grammar check and correct sentence "Working on to address the issues identified…"
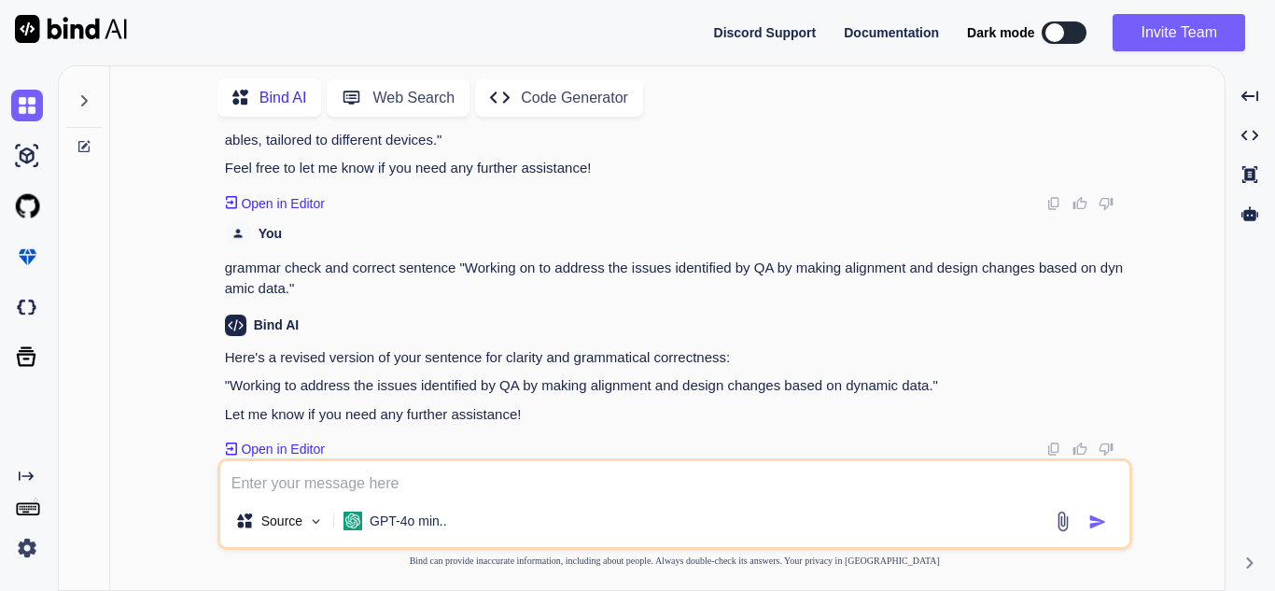
scroll to position [1236, 0]
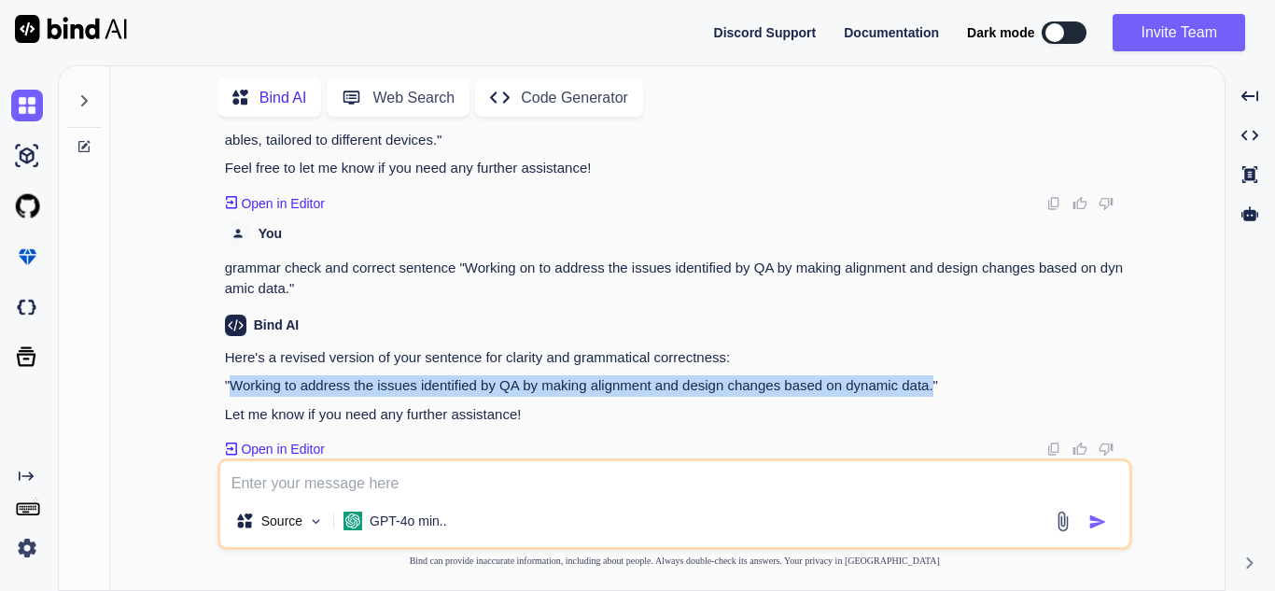
drag, startPoint x: 932, startPoint y: 385, endPoint x: 231, endPoint y: 383, distance: 700.7
click at [231, 383] on p ""Working to address the issues identified by QA by making alignment and design …" at bounding box center [676, 385] width 903 height 21
copy p "Working to address the issues identified by QA by making alignment and design c…"
